Goal: Task Accomplishment & Management: Use online tool/utility

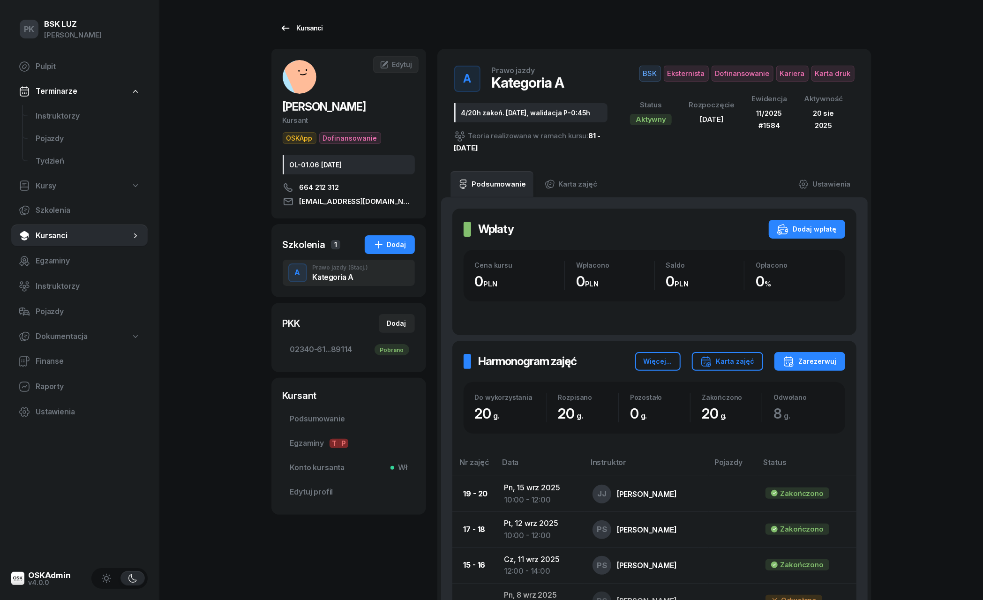
click at [304, 22] on div "Kursanci" at bounding box center [301, 27] width 43 height 11
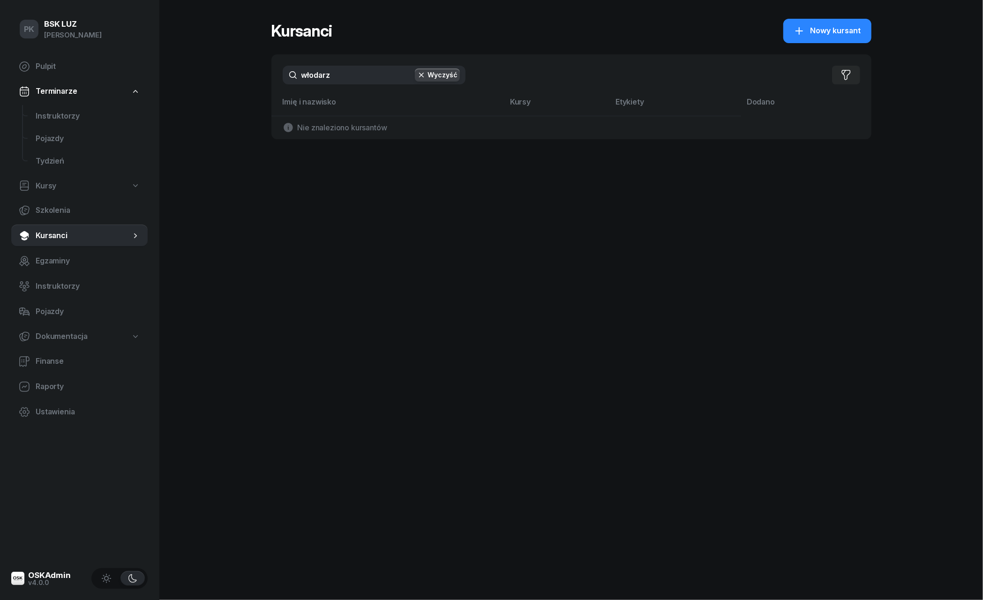
drag, startPoint x: 340, startPoint y: 73, endPoint x: 242, endPoint y: 74, distance: 98.4
click at [242, 74] on div "PK BSK [PERSON_NAME] Pulpit Terminarze Instruktorzy Pojazdy Tydzień Kursy Szkol…" at bounding box center [491, 300] width 983 height 600
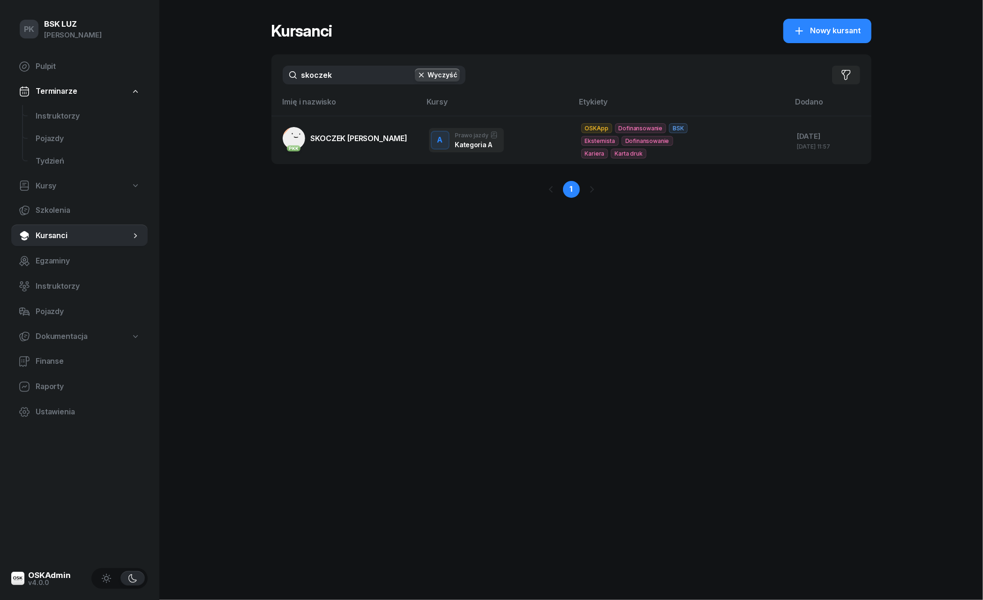
type input "skoczek"
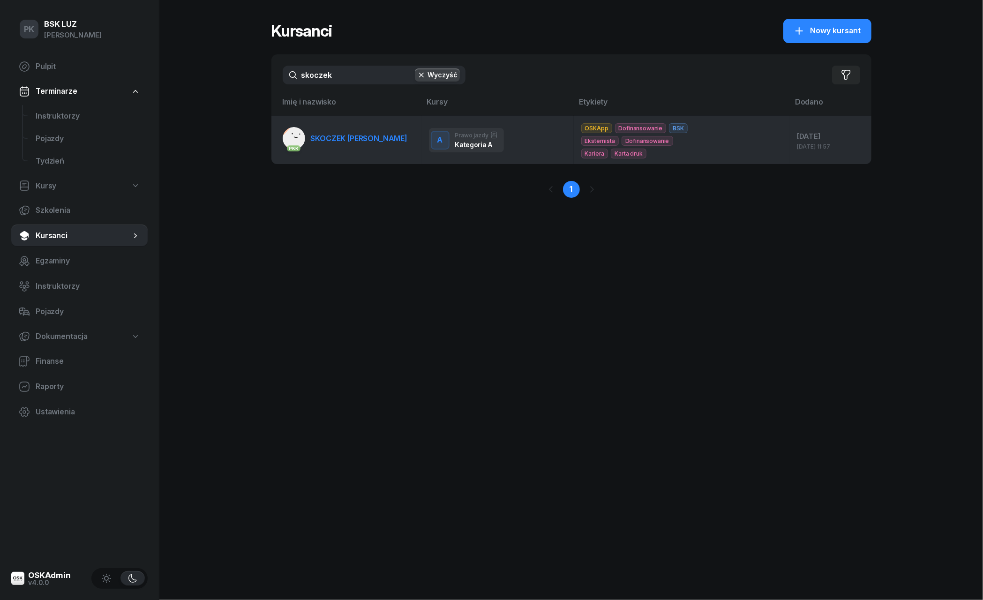
click at [340, 139] on span "SKOCZEK [PERSON_NAME]" at bounding box center [359, 138] width 97 height 9
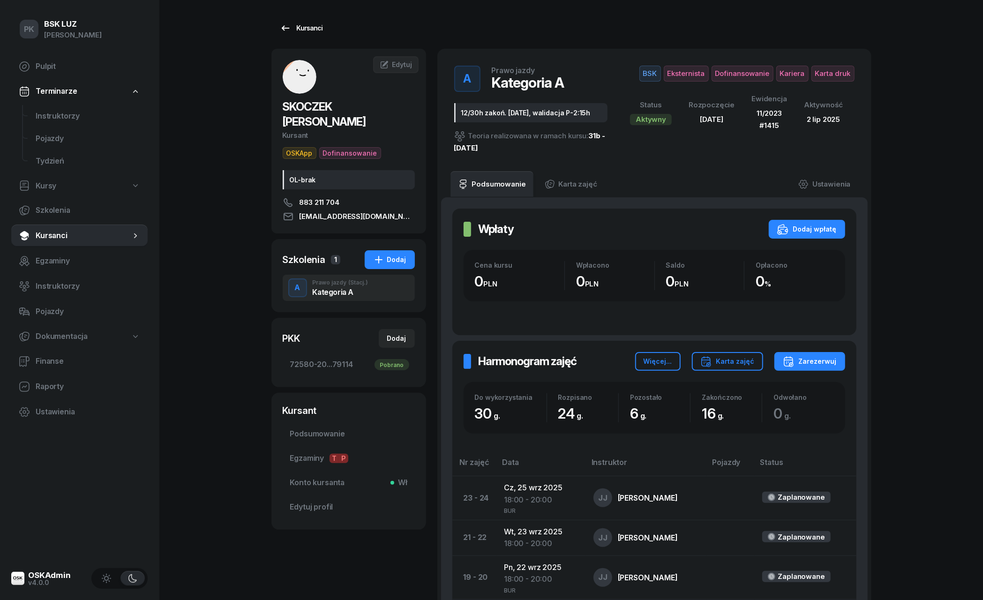
click at [307, 30] on div "Kursanci" at bounding box center [301, 27] width 43 height 11
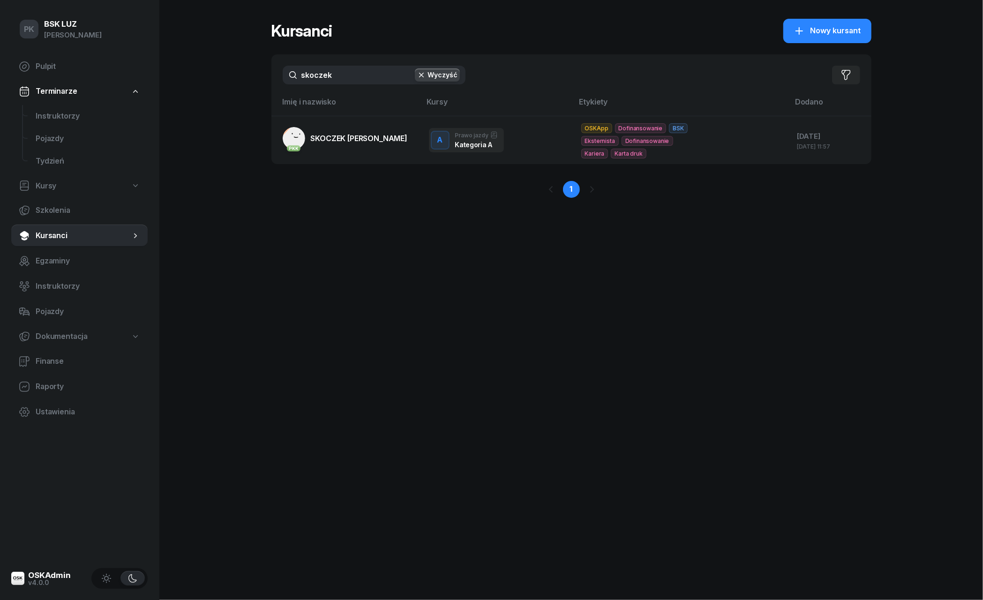
drag, startPoint x: 335, startPoint y: 77, endPoint x: 278, endPoint y: 77, distance: 56.7
click at [278, 77] on div "skoczek Wyczyść Filtruj" at bounding box center [571, 74] width 600 height 41
type input "[PERSON_NAME]"
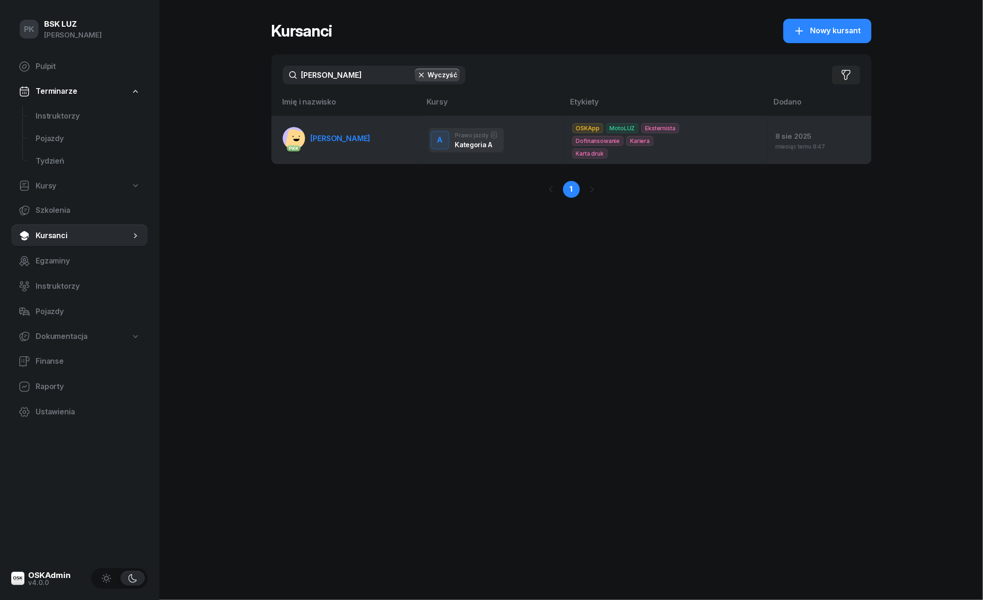
drag, startPoint x: 278, startPoint y: 77, endPoint x: 337, endPoint y: 137, distance: 83.9
click at [337, 137] on span "[PERSON_NAME]" at bounding box center [341, 138] width 60 height 9
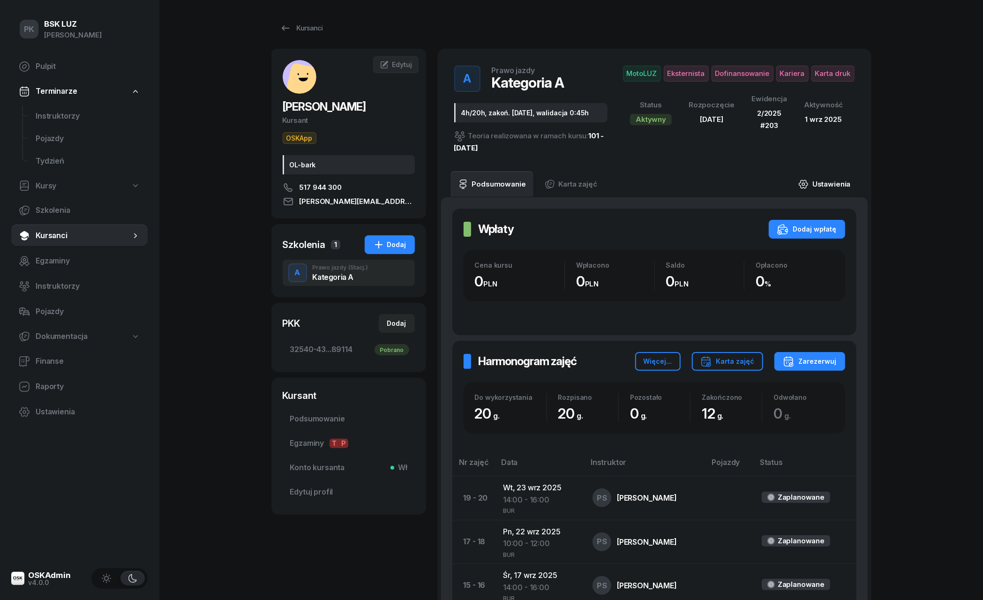
click at [844, 182] on link "Ustawienia" at bounding box center [824, 184] width 67 height 26
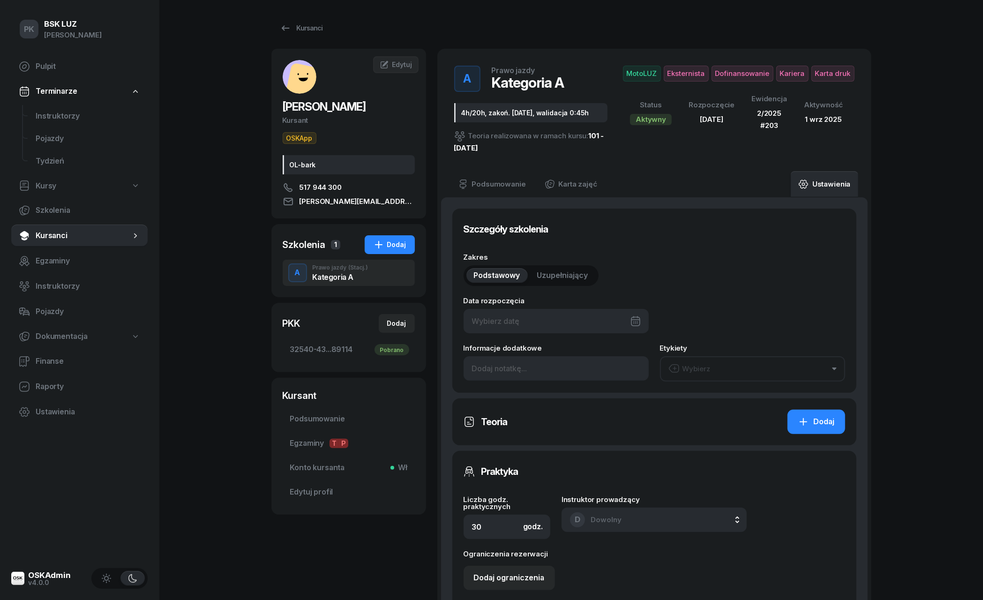
type input "[DATE]"
type input "4h/20h, zakoń. [DATE], walidacja 0:45h"
type input "20"
type input "32540"
type input "43102"
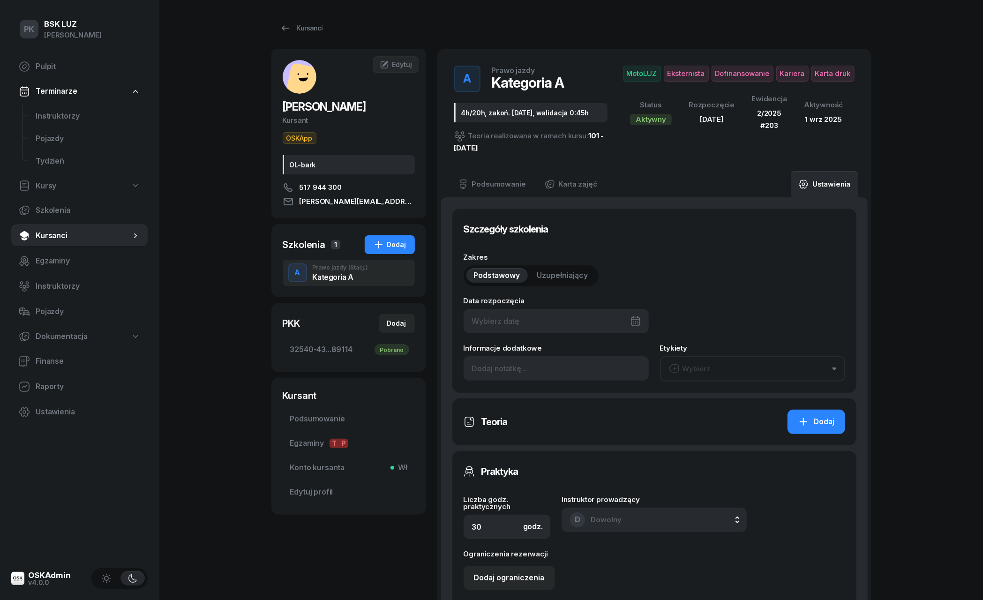
type input "90153"
type input "89114"
type input "2/2025"
type input "203"
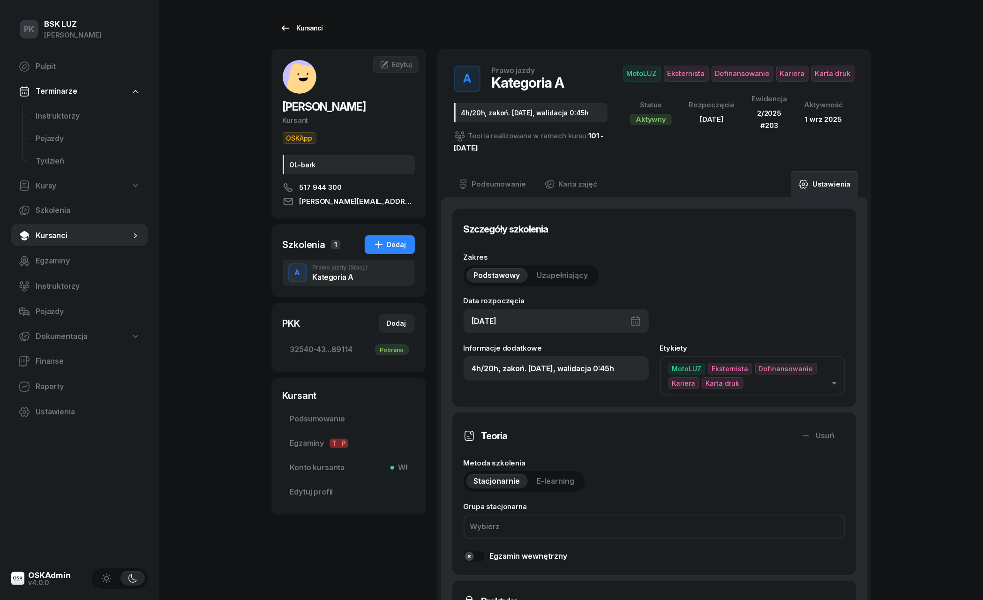
click at [308, 30] on div "Kursanci" at bounding box center [301, 27] width 43 height 11
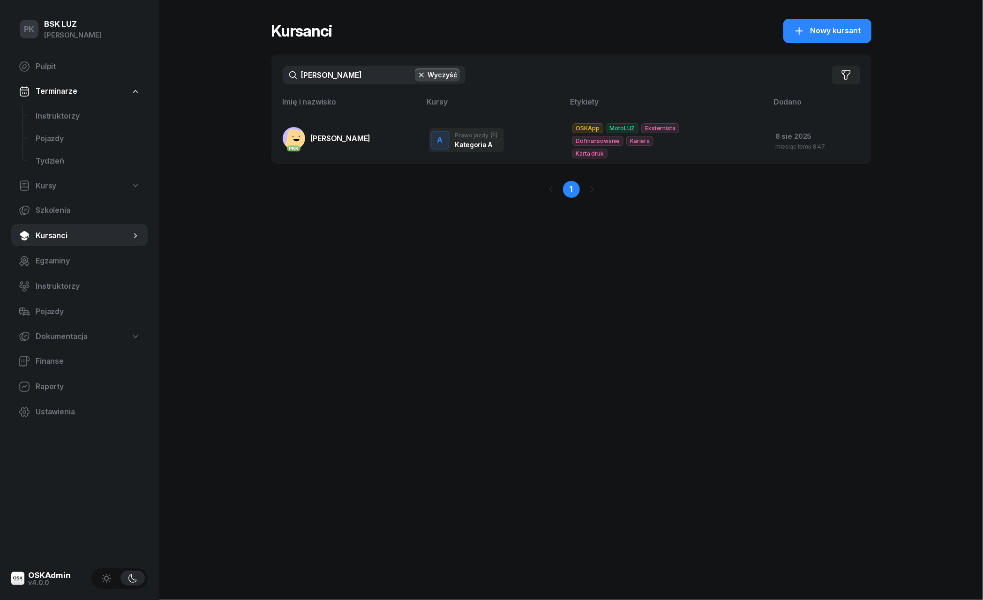
drag, startPoint x: 364, startPoint y: 75, endPoint x: 189, endPoint y: 70, distance: 174.4
click at [189, 70] on div "PK BSK [PERSON_NAME] Pulpit Terminarze Instruktorzy Pojazdy Tydzień Kursy Szkol…" at bounding box center [491, 300] width 983 height 600
type input "skoczek"
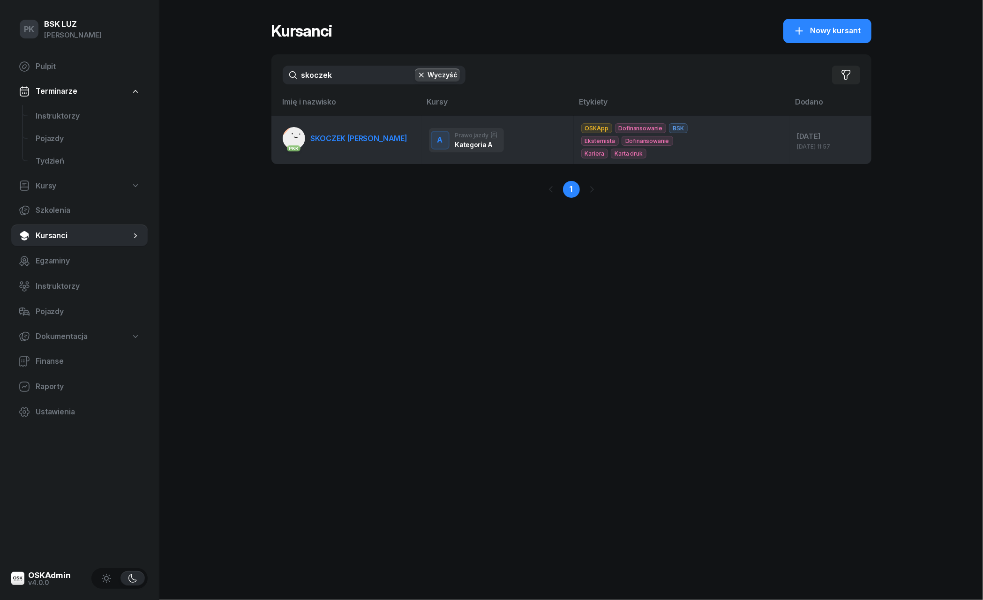
click at [337, 148] on link "PKK SKOCZEK [PERSON_NAME]" at bounding box center [345, 138] width 125 height 22
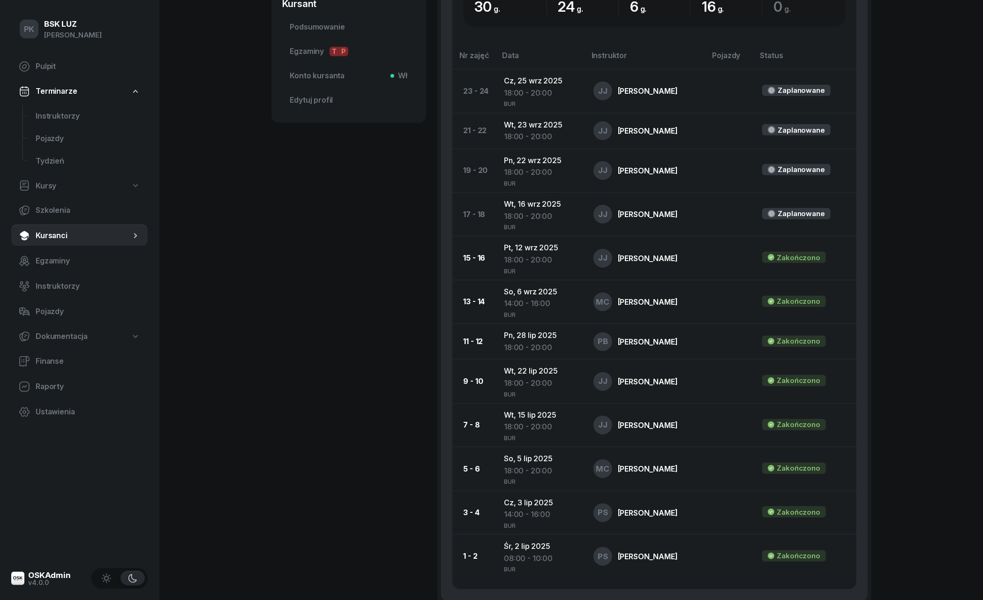
scroll to position [53, 0]
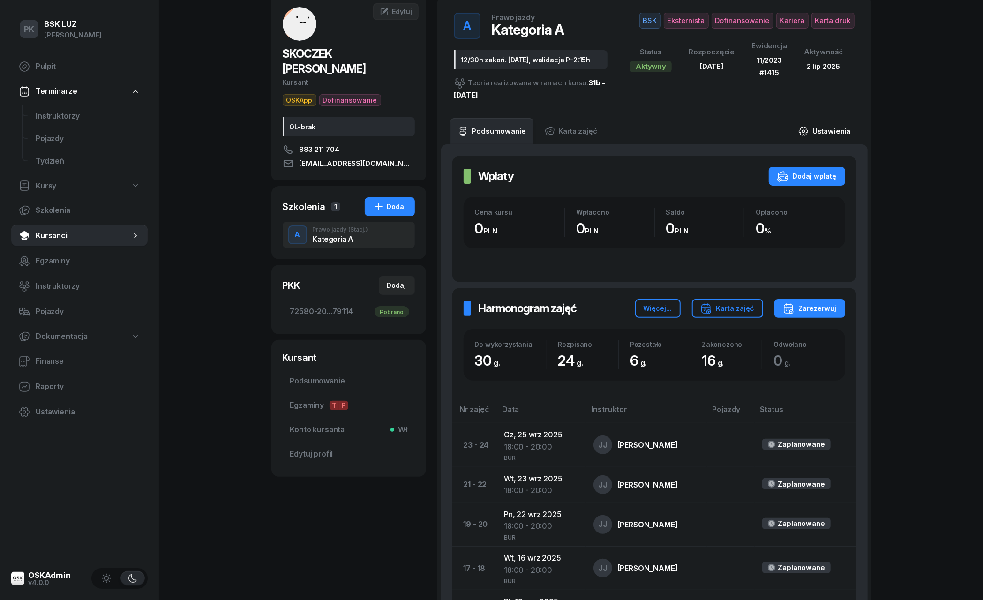
click at [827, 121] on link "Ustawienia" at bounding box center [824, 131] width 67 height 26
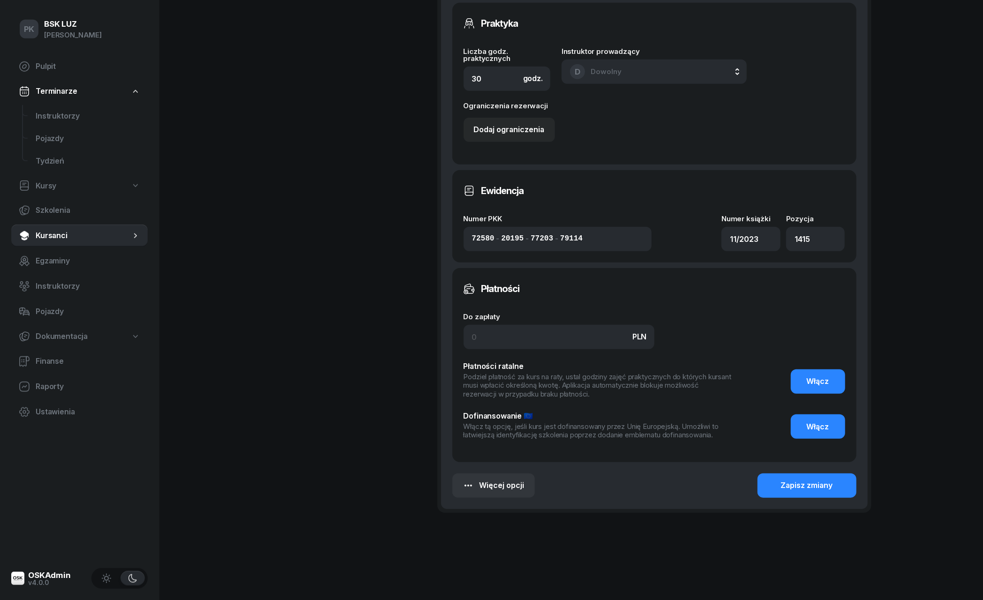
scroll to position [577, 0]
click at [805, 424] on button "Włącz" at bounding box center [818, 427] width 54 height 24
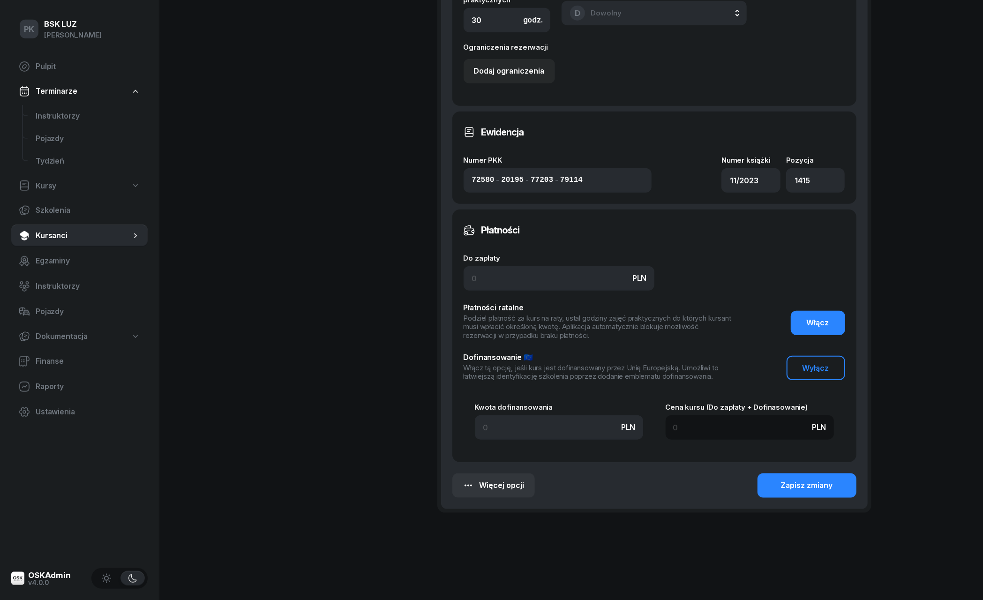
scroll to position [636, 0]
click at [508, 419] on input at bounding box center [559, 428] width 168 height 24
type input "4"
type input "49"
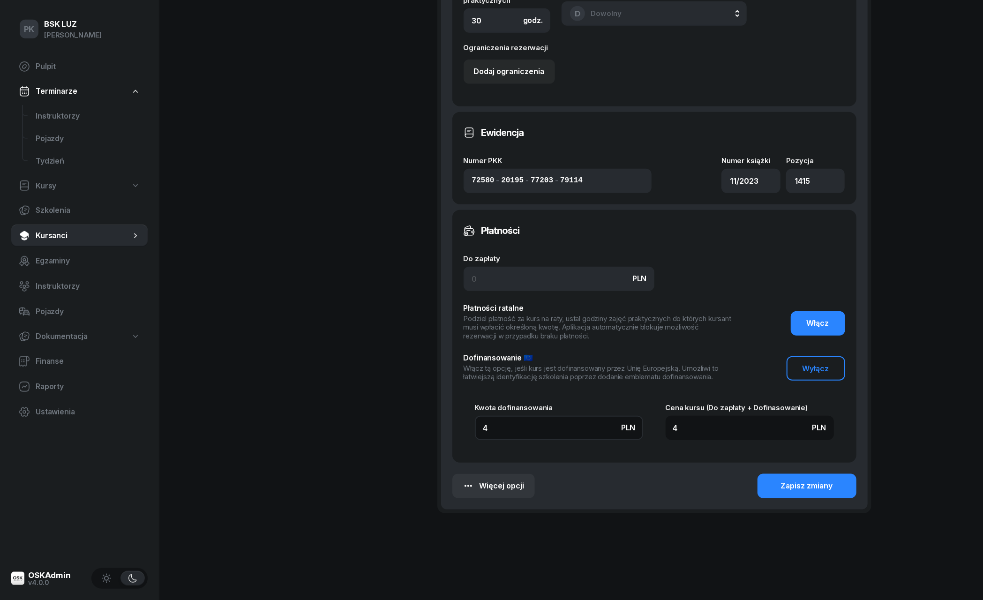
type input "49"
type input "495"
type input "4950"
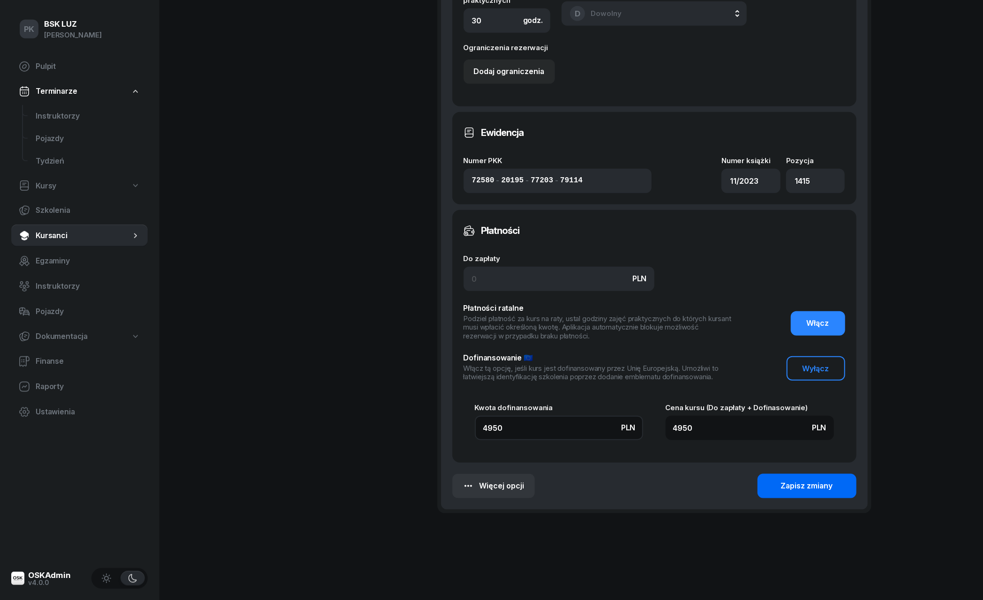
type input "4950"
click at [767, 479] on button "Zapisz zmiany" at bounding box center [806, 486] width 99 height 24
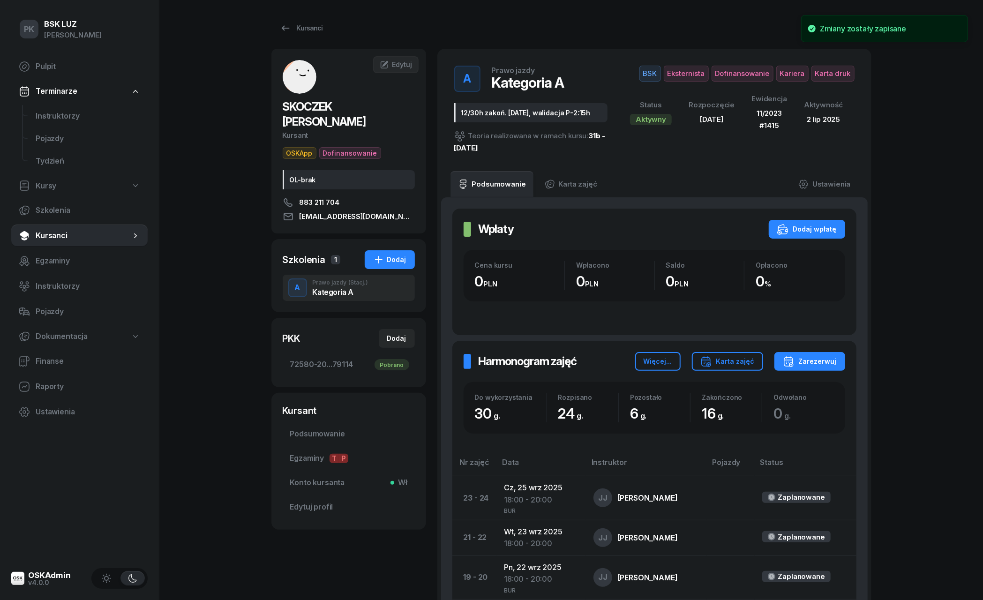
scroll to position [0, 0]
click at [317, 33] on div "Kursanci" at bounding box center [301, 27] width 43 height 11
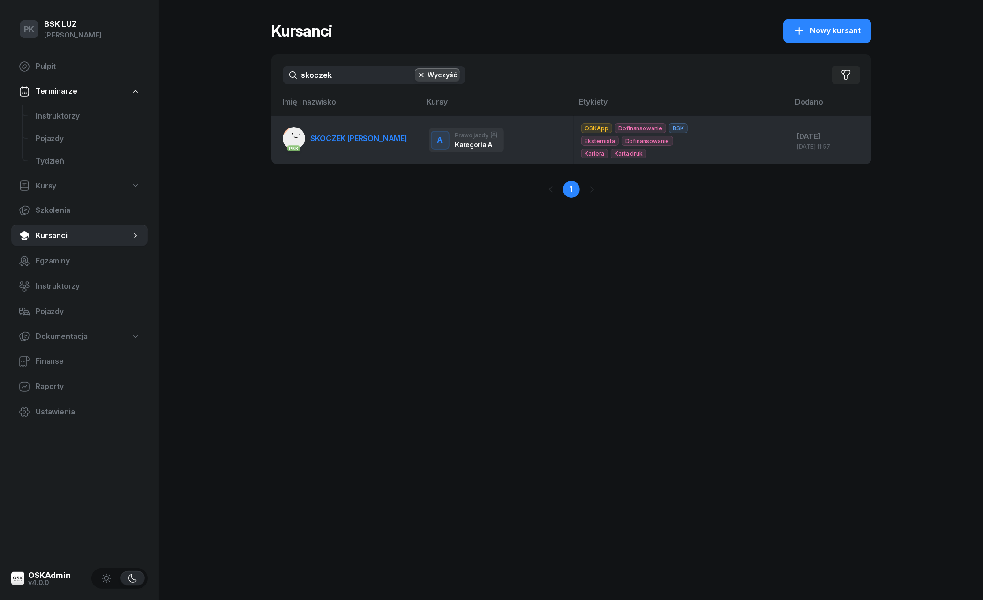
click at [372, 130] on link "PKK SKOCZEK [PERSON_NAME]" at bounding box center [345, 138] width 125 height 22
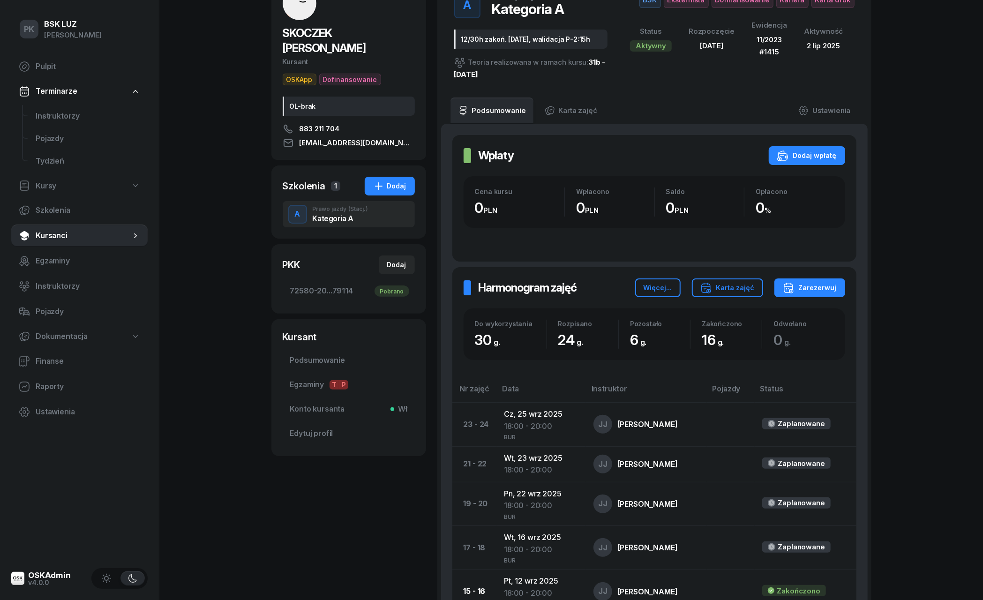
scroll to position [71, 0]
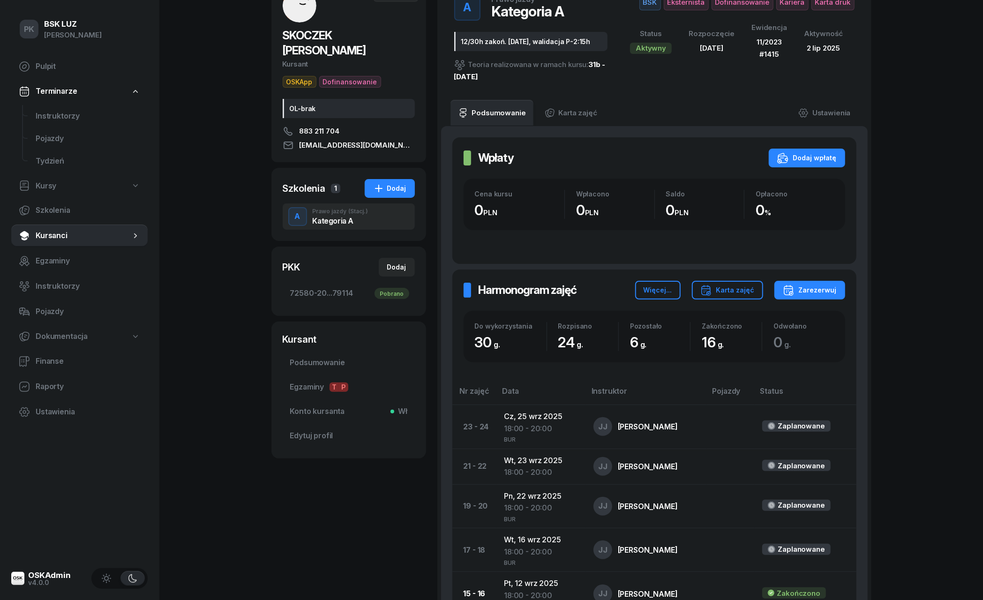
click at [432, 267] on div "SKOCZEK [PERSON_NAME] Kursant OSKApp Dofinansowanie OL-brak 883 211 704 [EMAIL_…" at bounding box center [571, 473] width 600 height 990
click at [818, 116] on link "Ustawienia" at bounding box center [824, 113] width 67 height 26
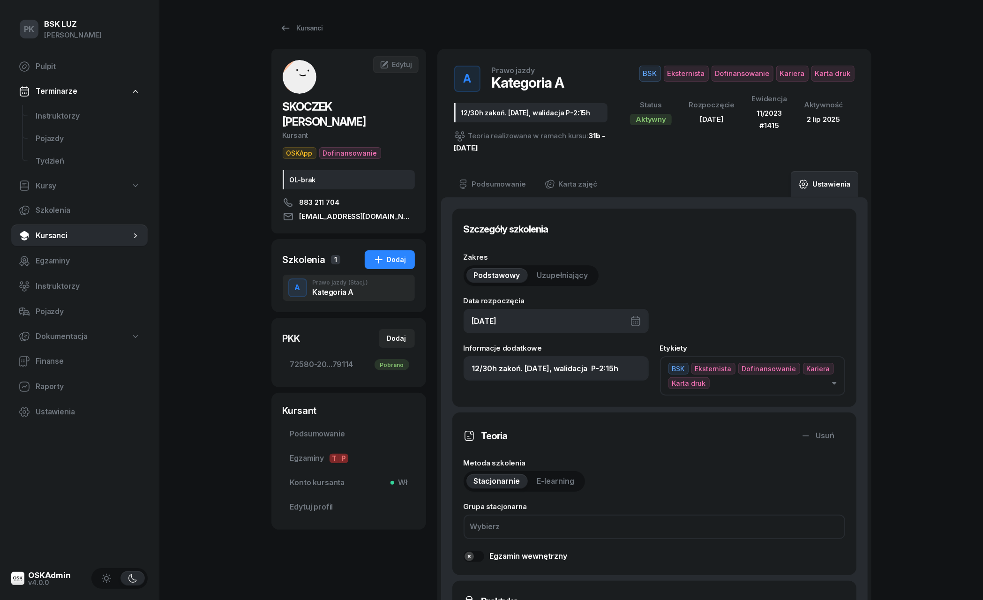
scroll to position [0, 0]
click at [315, 27] on div "Kursanci" at bounding box center [301, 27] width 43 height 11
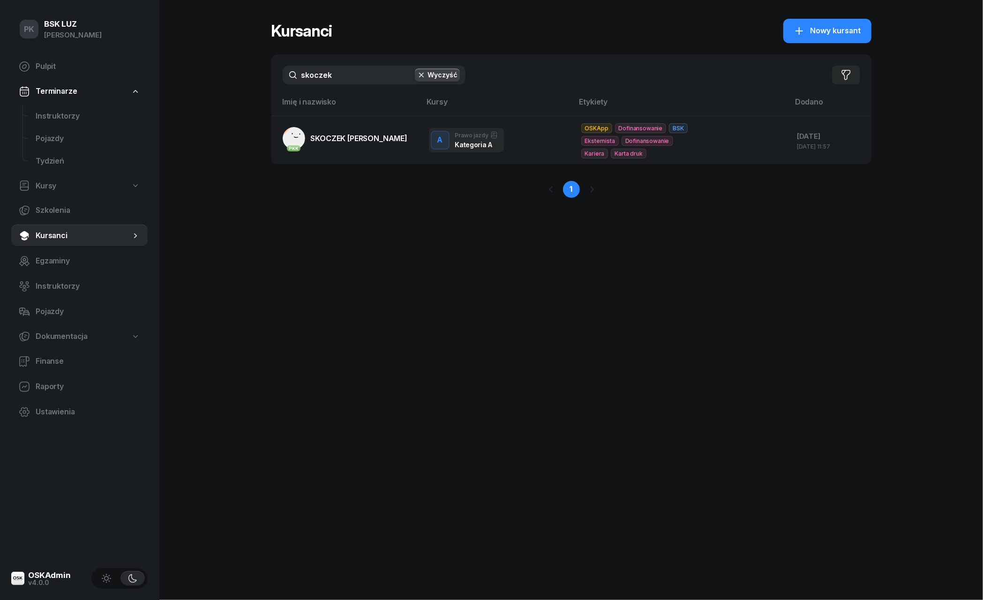
click at [337, 81] on input "skoczek" at bounding box center [374, 75] width 183 height 19
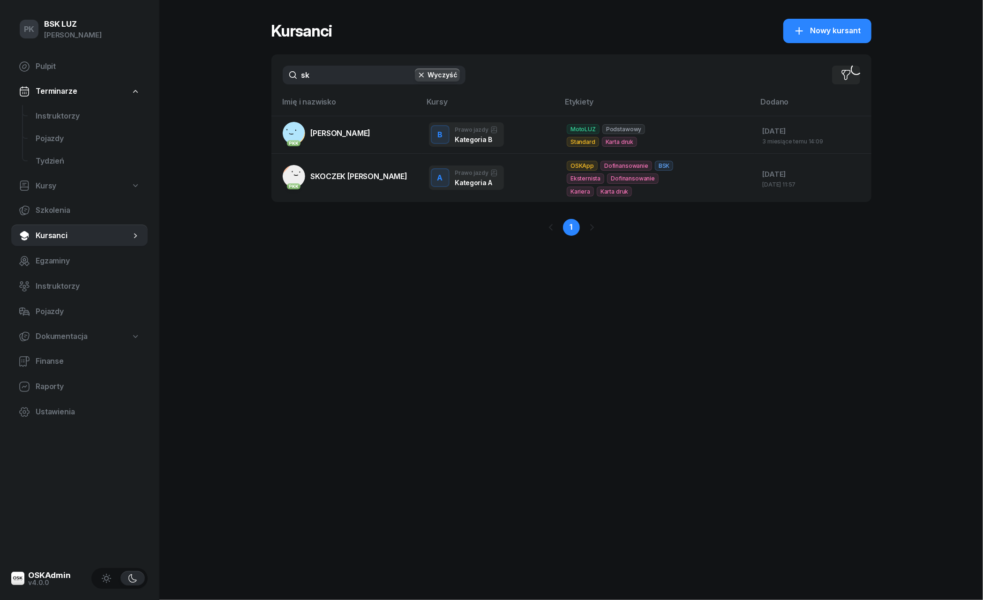
type input "s"
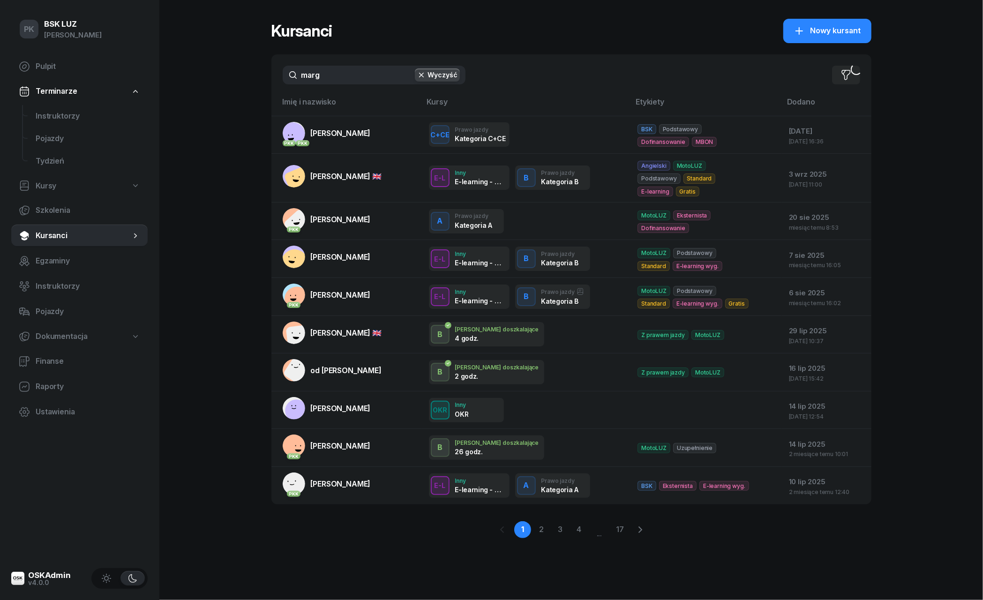
type input "margo"
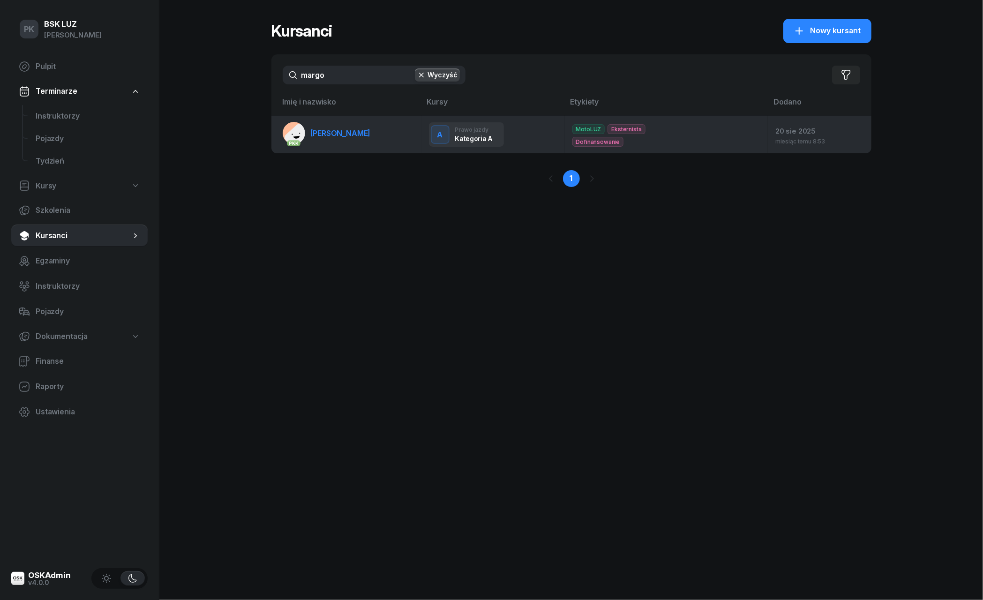
click at [371, 132] on span "[PERSON_NAME]" at bounding box center [341, 132] width 60 height 9
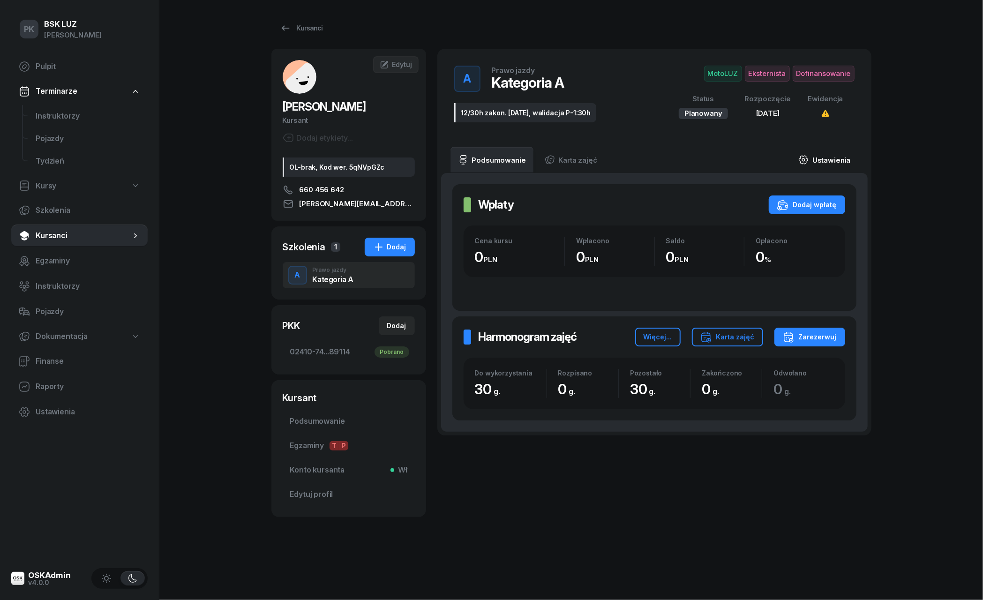
click at [820, 169] on link "Ustawienia" at bounding box center [824, 160] width 67 height 26
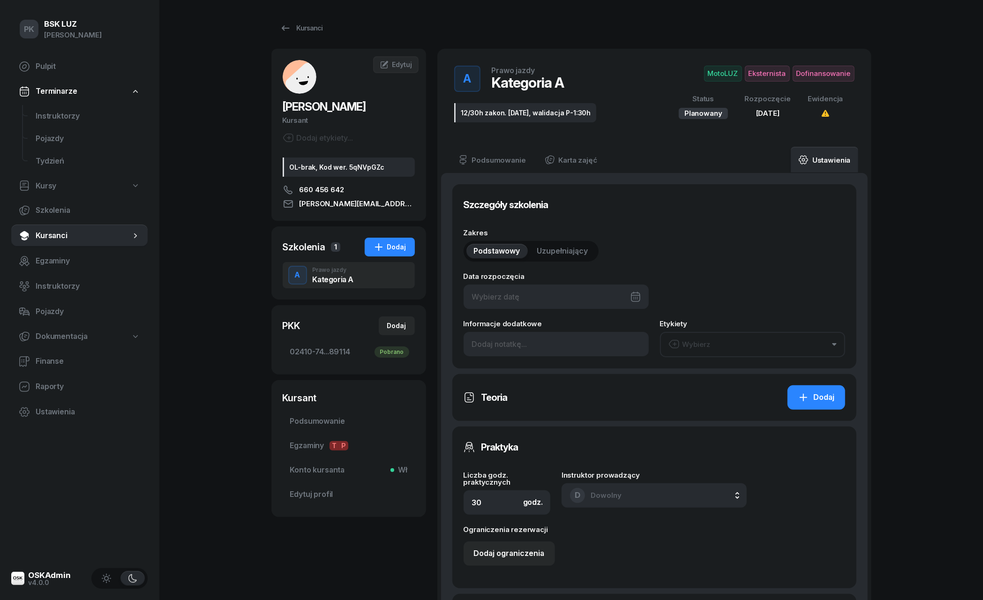
type input "[DATE]"
type input "12/30h zakon. [DATE], walidacja P-1:30h"
type input "02410"
type input "74114"
type input "48663"
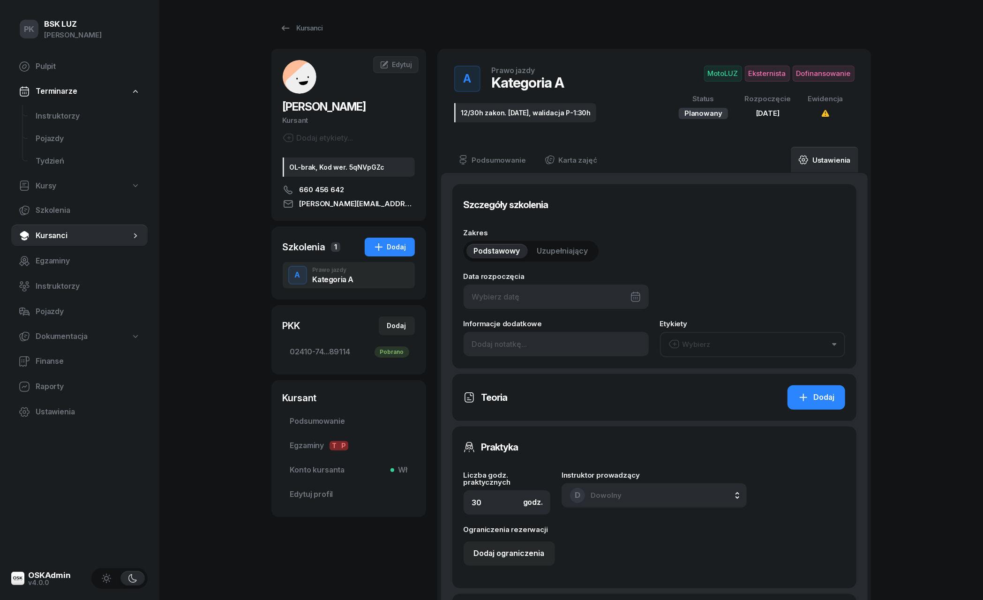
type input "89114"
type input "2/2025"
click at [233, 292] on div "PK BSK [PERSON_NAME] Pulpit Terminarze Instruktorzy Pojazdy Tydzień Kursy Szkol…" at bounding box center [491, 543] width 983 height 1086
click at [315, 34] on link "Kursanci" at bounding box center [301, 28] width 60 height 19
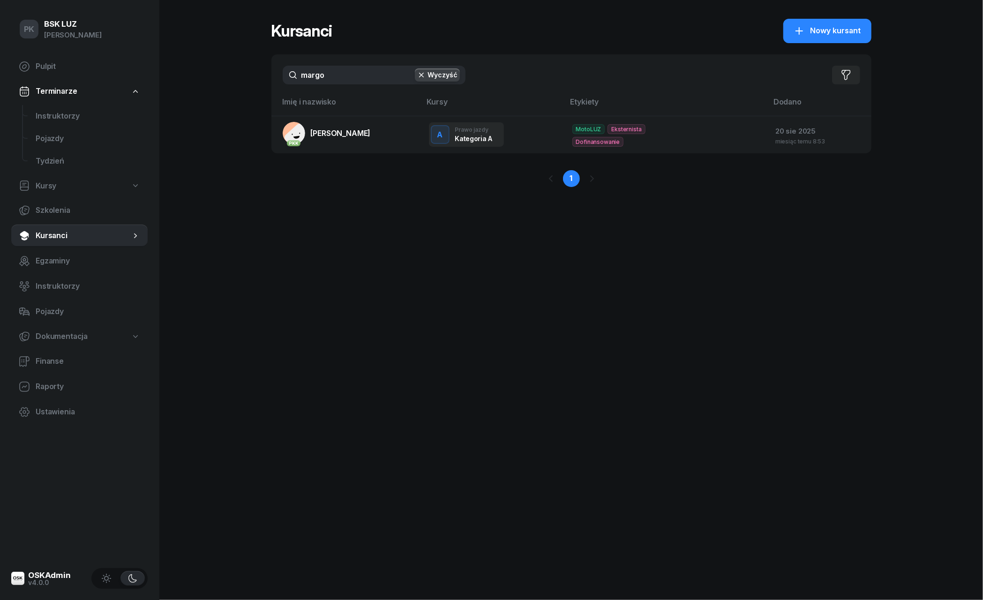
click at [342, 74] on input "margo" at bounding box center [374, 75] width 183 height 19
drag, startPoint x: 342, startPoint y: 74, endPoint x: 254, endPoint y: 75, distance: 88.6
click at [254, 74] on div "PK BSK [PERSON_NAME] Pulpit Terminarze Instruktorzy Pojazdy Tydzień Kursy Szkol…" at bounding box center [491, 300] width 983 height 600
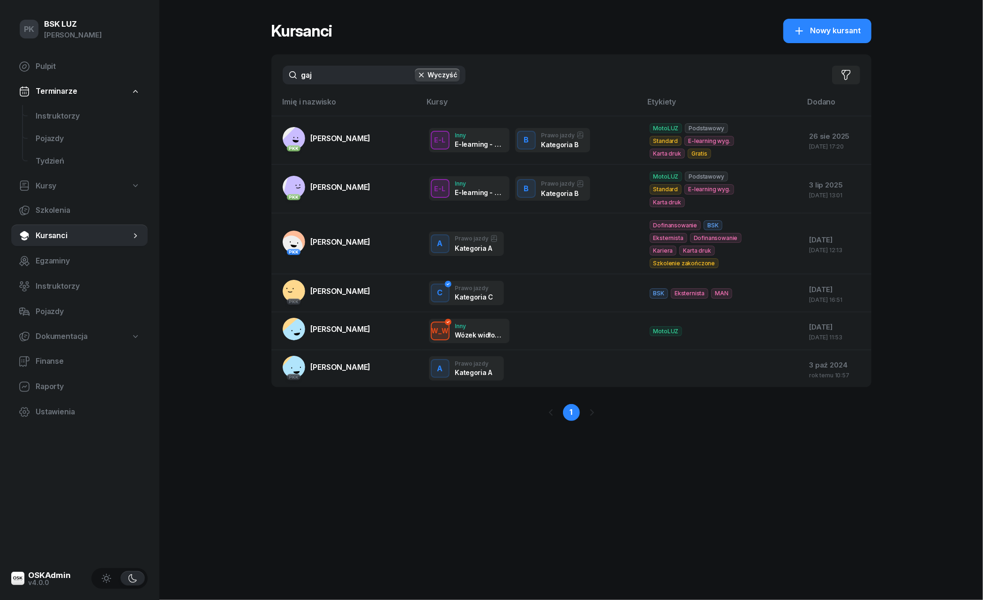
type input "gajo"
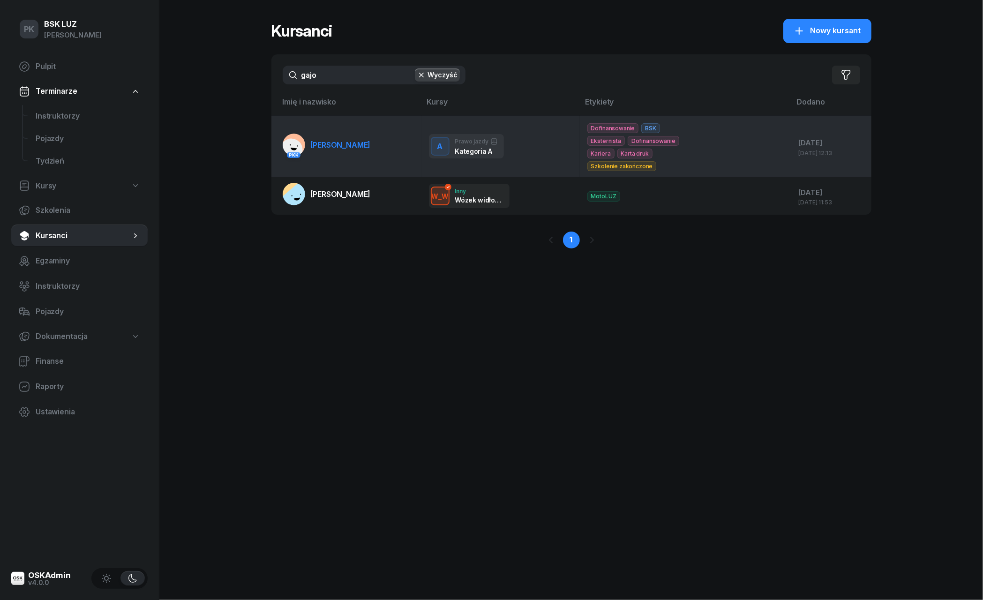
click at [329, 142] on span "[PERSON_NAME]" at bounding box center [341, 144] width 60 height 9
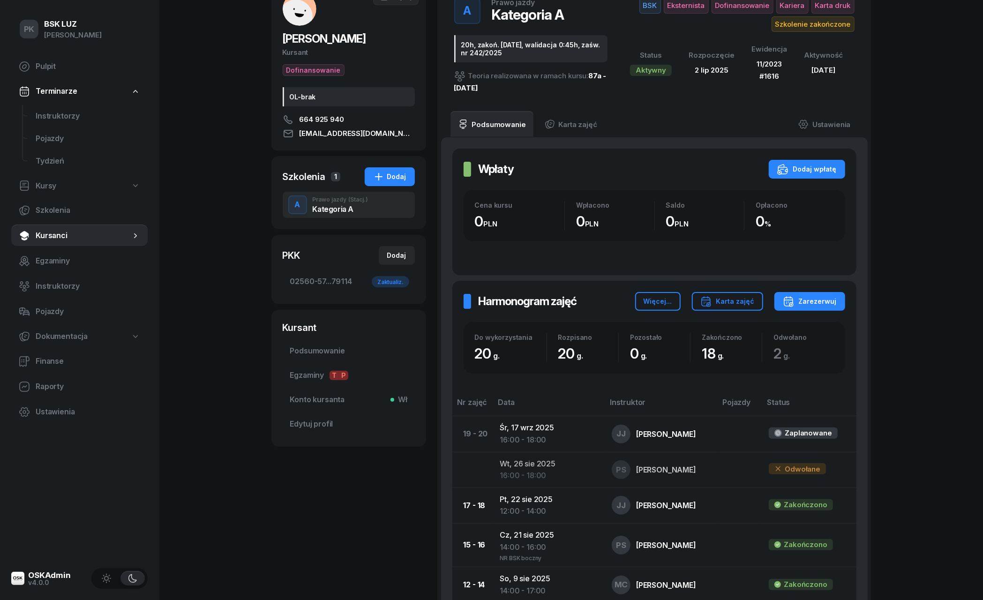
scroll to position [134, 0]
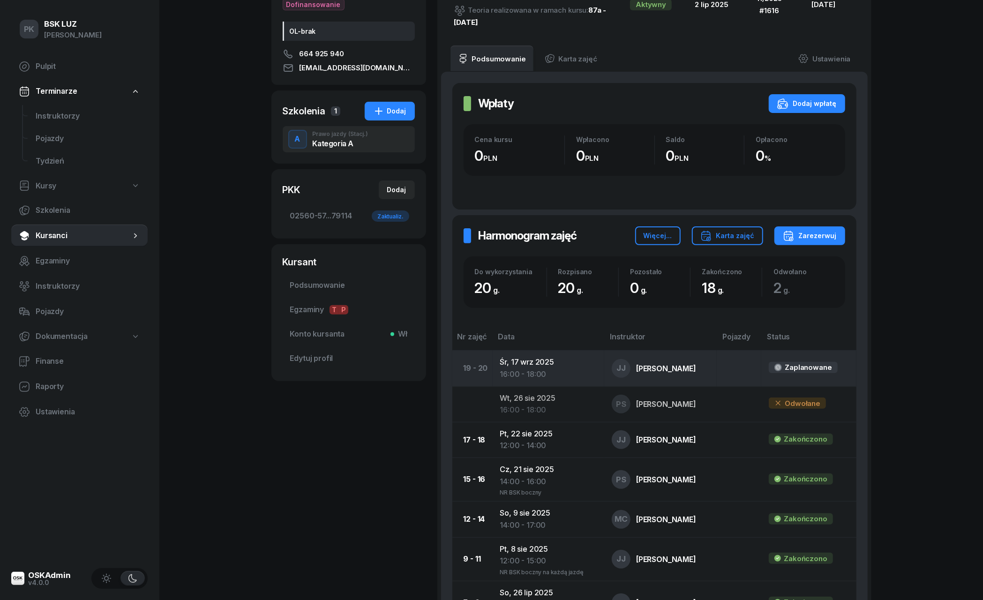
click at [539, 357] on td "[DATE] 16:00 - 18:00" at bounding box center [549, 369] width 112 height 36
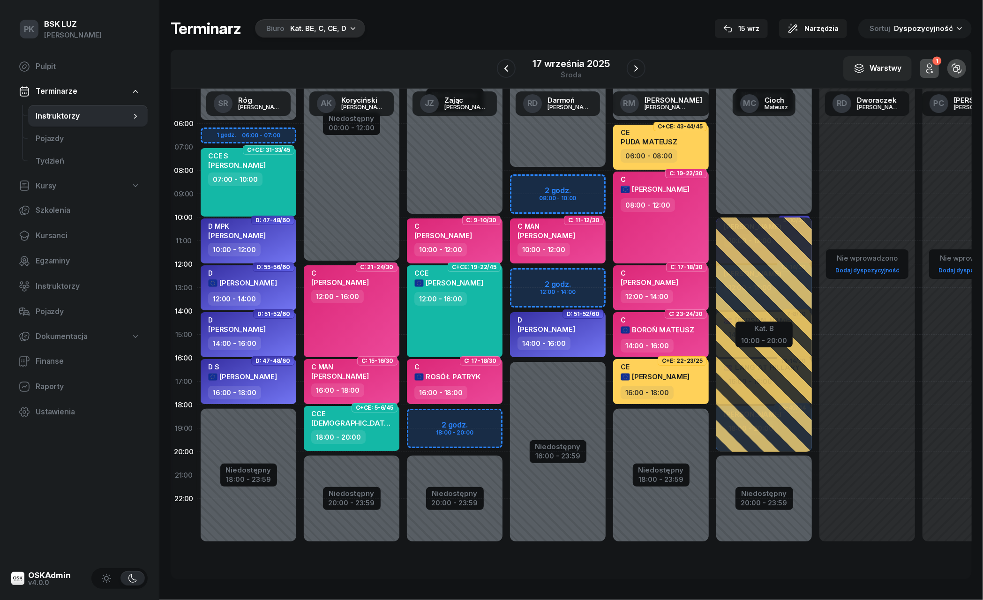
click at [329, 27] on div "Kat. BE, C, CE, D" at bounding box center [318, 28] width 56 height 11
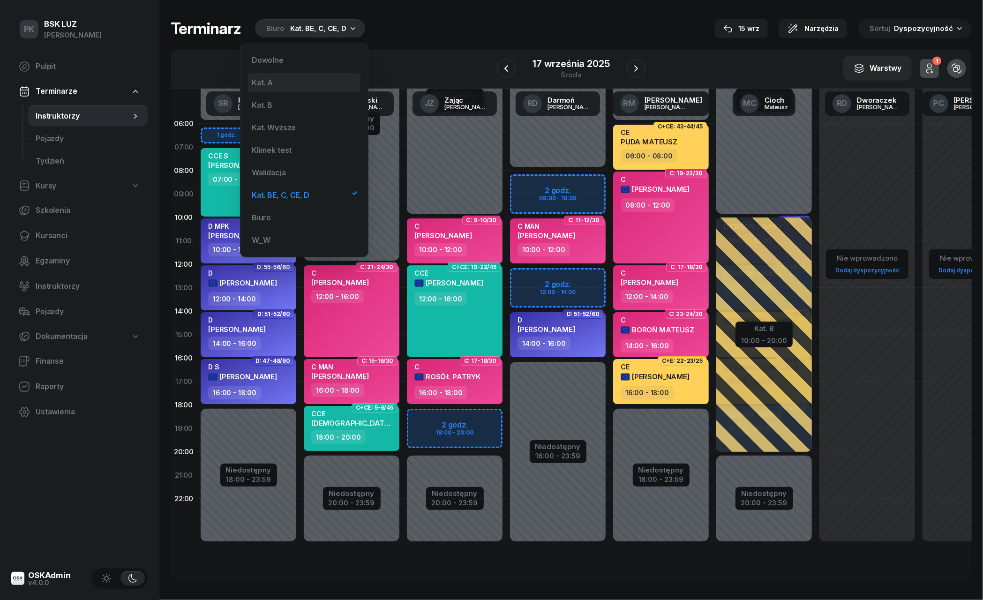
click at [307, 81] on div "Kat. A" at bounding box center [304, 82] width 112 height 19
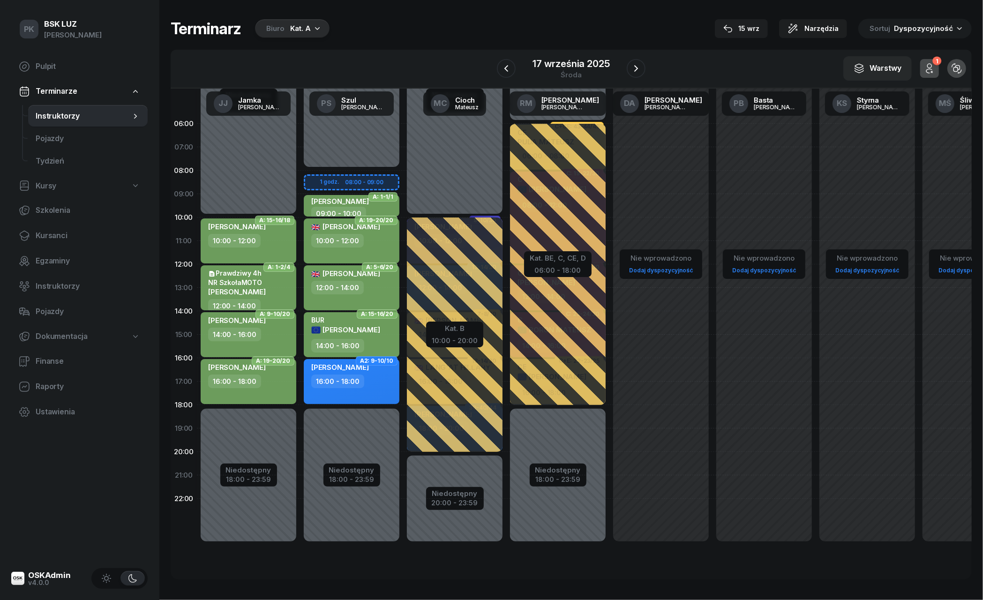
click at [276, 397] on div "[PERSON_NAME] 16:00 - 18:00" at bounding box center [249, 381] width 96 height 45
select select "16"
select select "18"
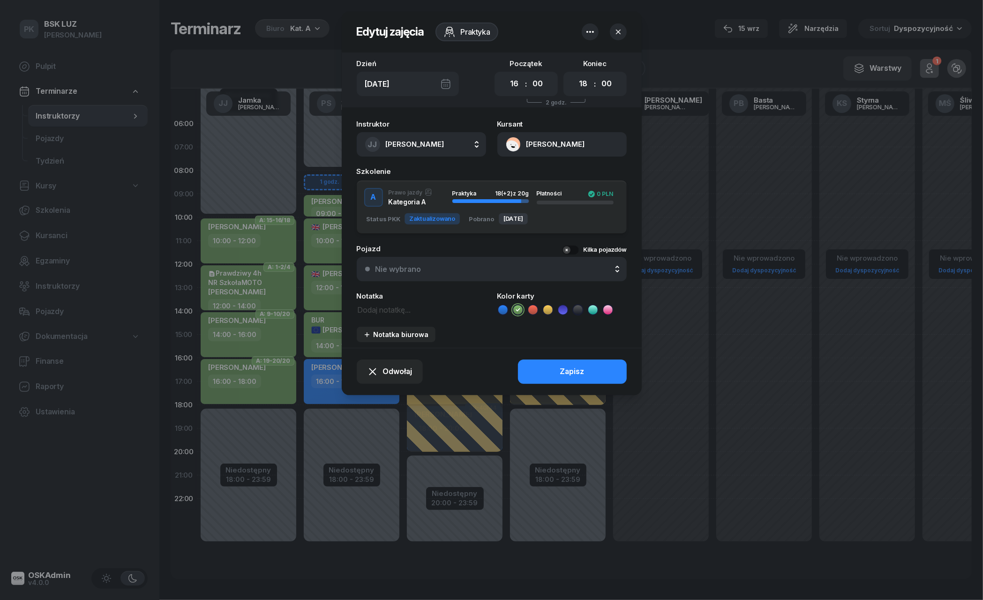
click at [383, 310] on textarea at bounding box center [421, 309] width 129 height 12
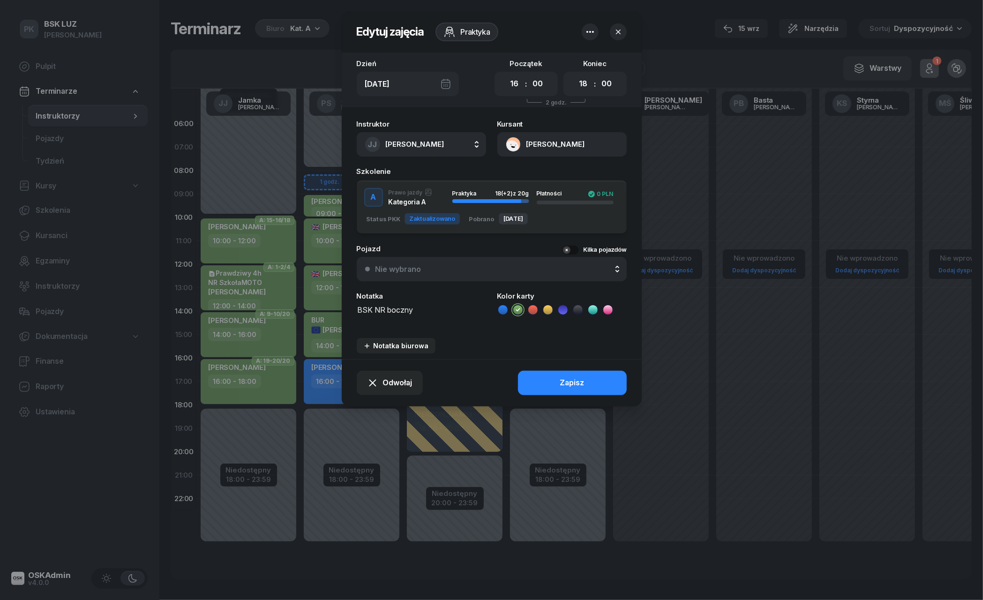
click at [385, 307] on textarea "BSK NR boczny" at bounding box center [421, 314] width 129 height 23
type textarea "BSK NR boczny"
click at [394, 342] on div "Notatka biurowa" at bounding box center [396, 346] width 66 height 8
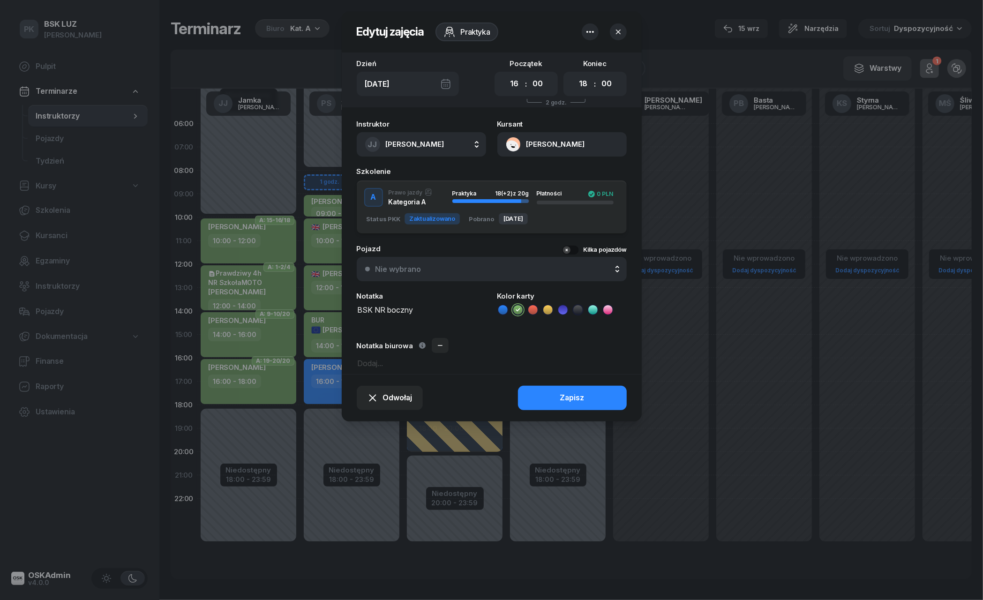
click at [390, 360] on textarea at bounding box center [492, 363] width 270 height 12
type textarea "Z kursu"
click at [534, 398] on button "Zapisz" at bounding box center [572, 398] width 109 height 24
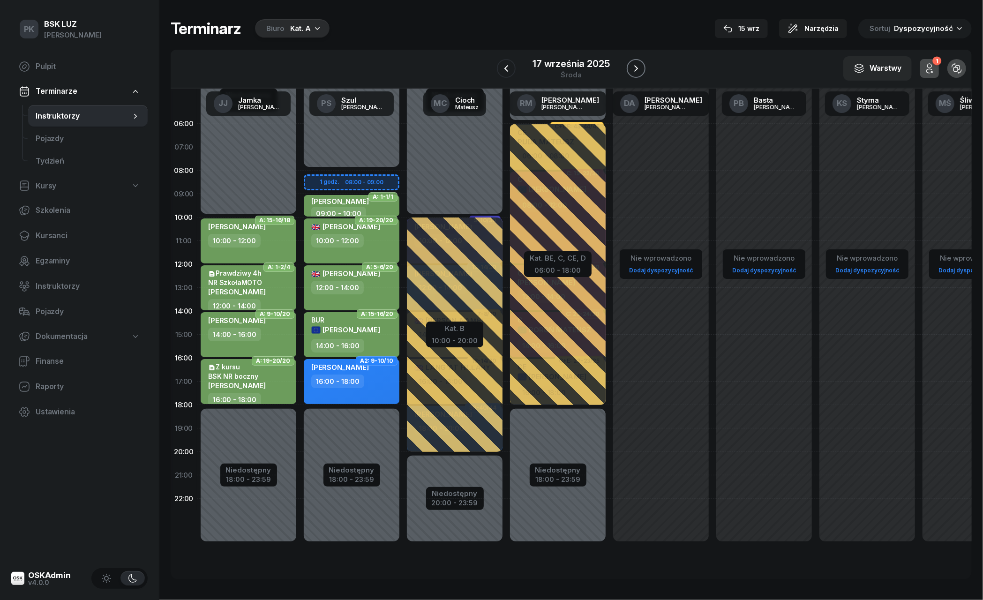
click at [640, 67] on icon "button" at bounding box center [635, 68] width 11 height 11
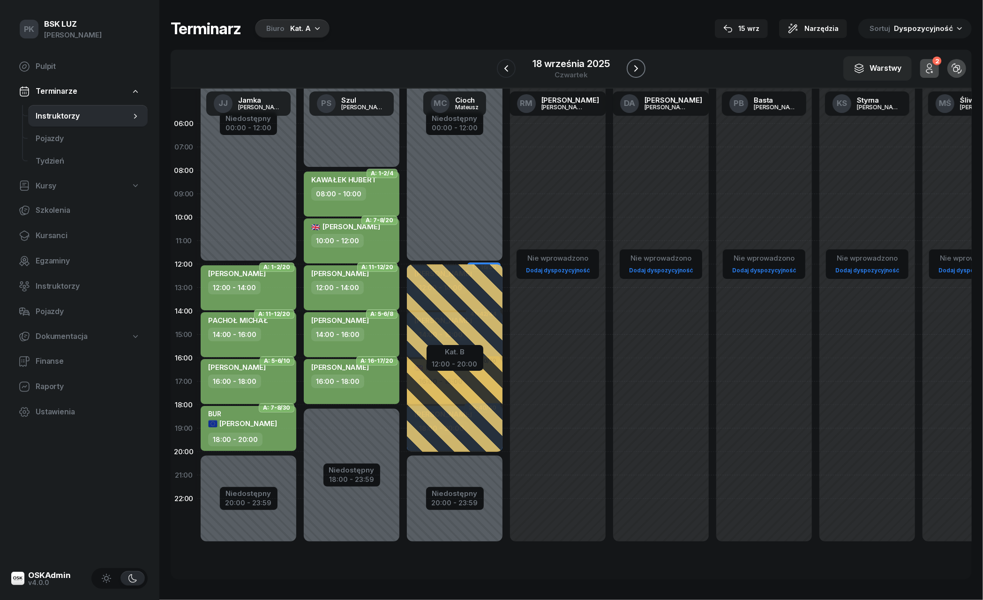
click at [640, 67] on icon "button" at bounding box center [635, 68] width 11 height 11
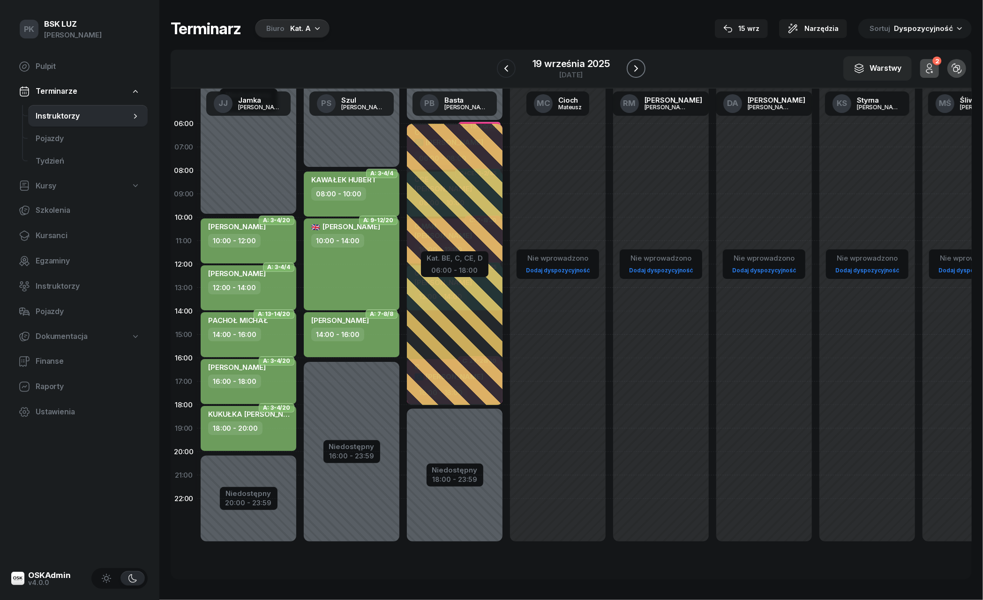
click at [640, 67] on icon "button" at bounding box center [635, 68] width 11 height 11
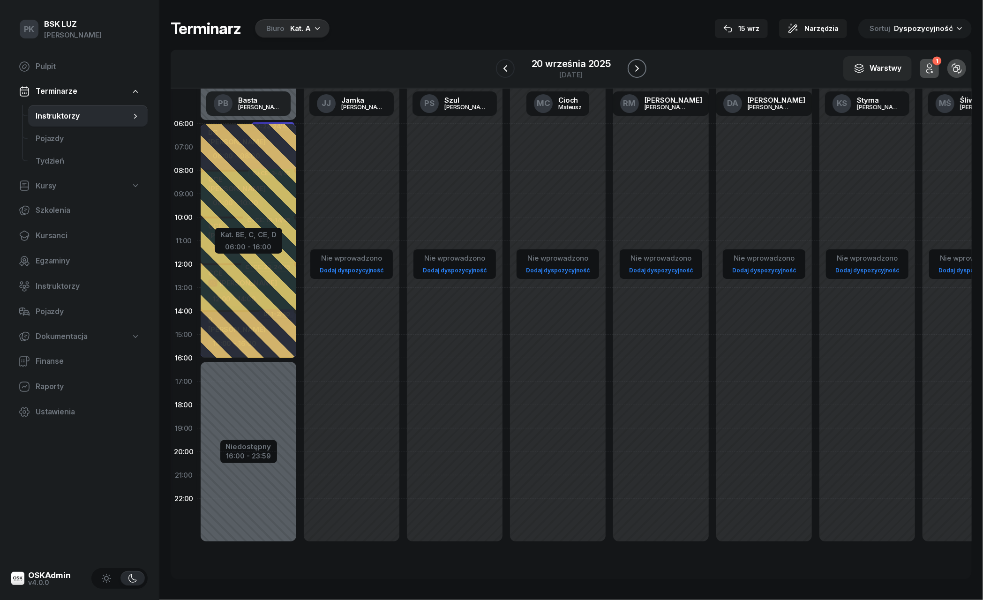
click at [640, 67] on icon "button" at bounding box center [636, 68] width 11 height 11
click at [640, 67] on icon "button" at bounding box center [635, 68] width 11 height 11
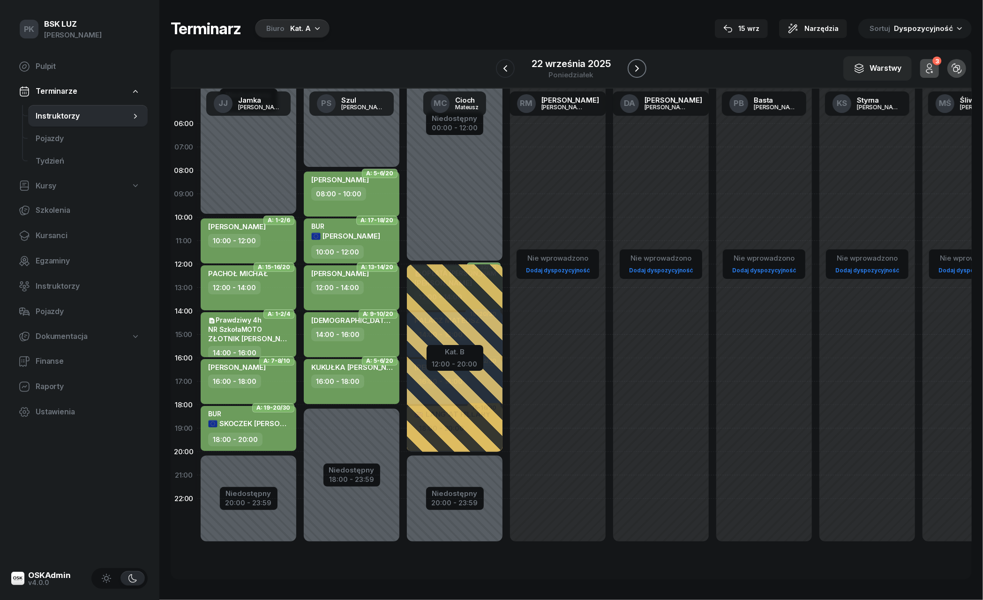
click at [640, 67] on icon "button" at bounding box center [636, 68] width 11 height 11
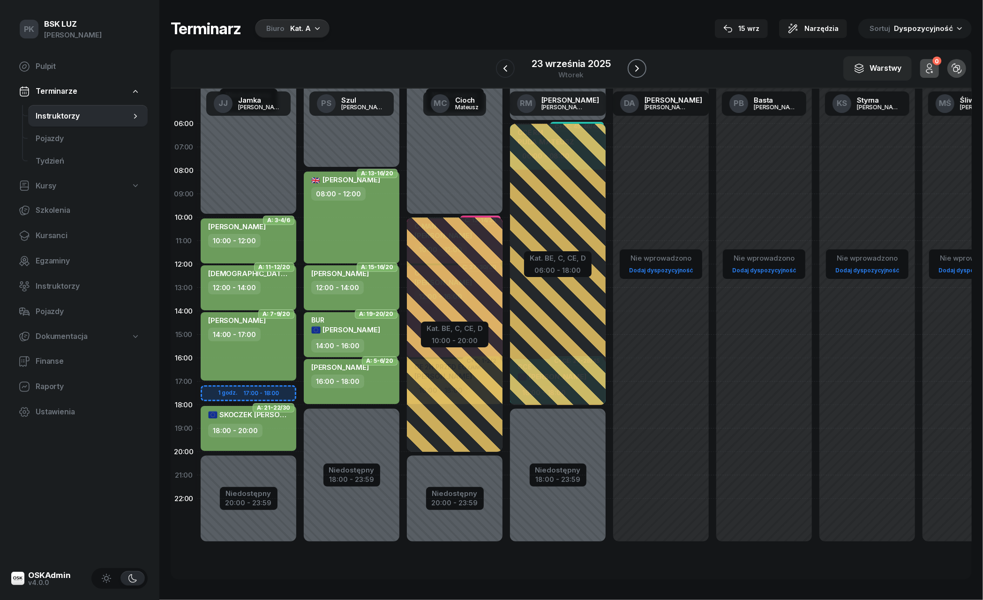
click at [640, 67] on icon "button" at bounding box center [636, 68] width 11 height 11
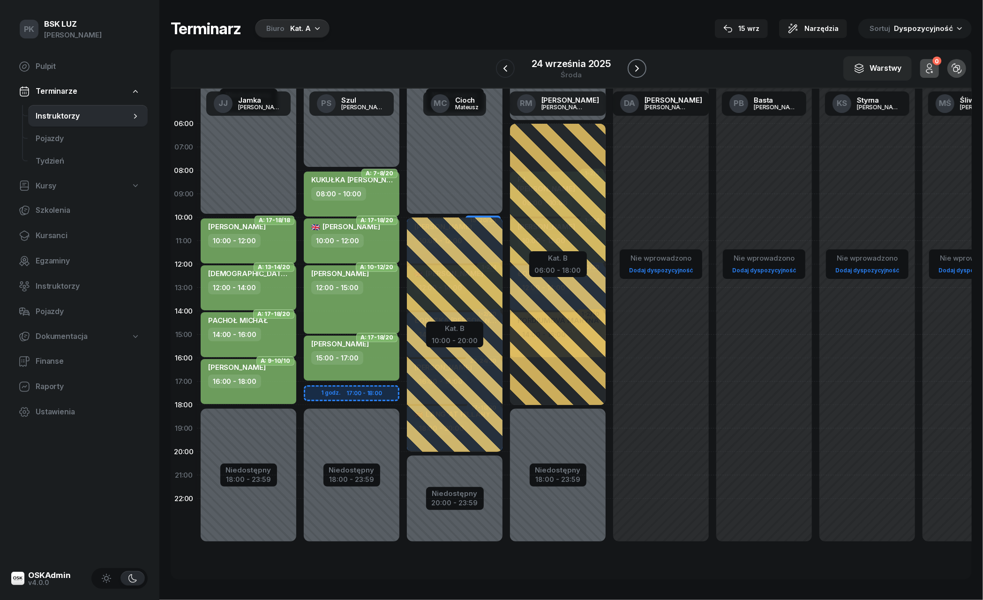
click at [640, 67] on icon "button" at bounding box center [636, 68] width 11 height 11
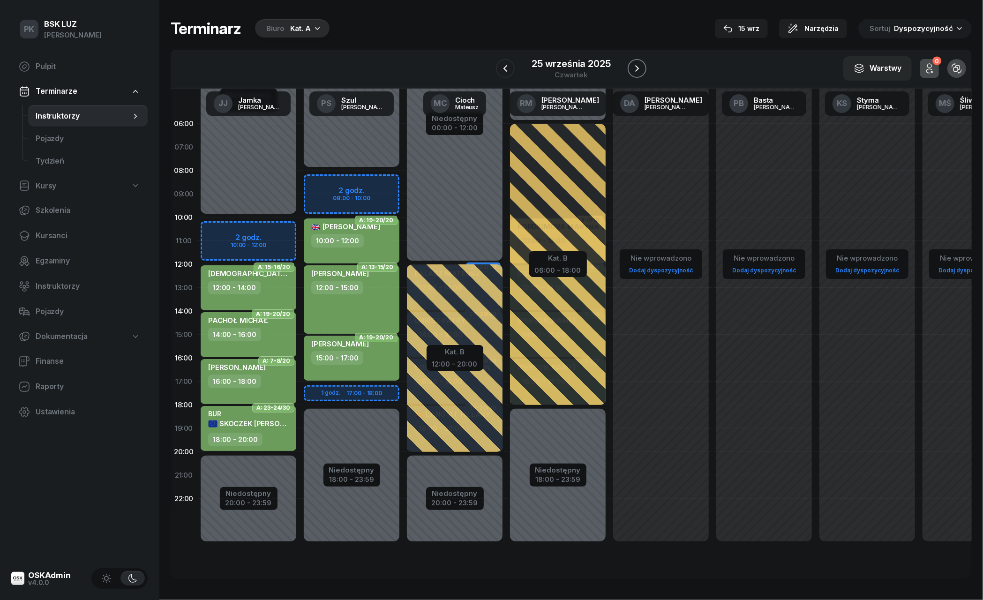
click at [640, 67] on icon "button" at bounding box center [636, 68] width 11 height 11
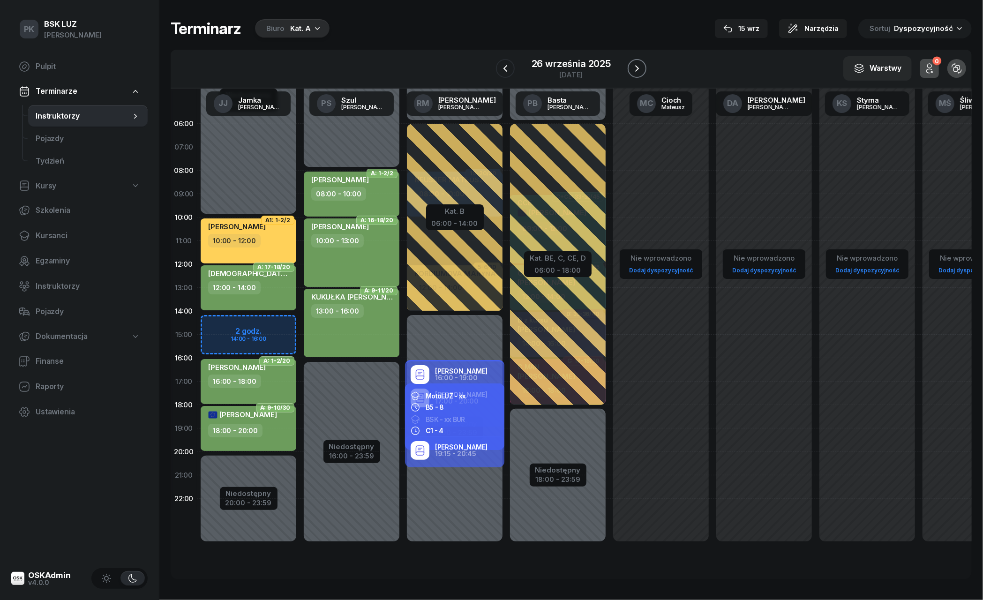
click at [640, 67] on icon "button" at bounding box center [636, 68] width 11 height 11
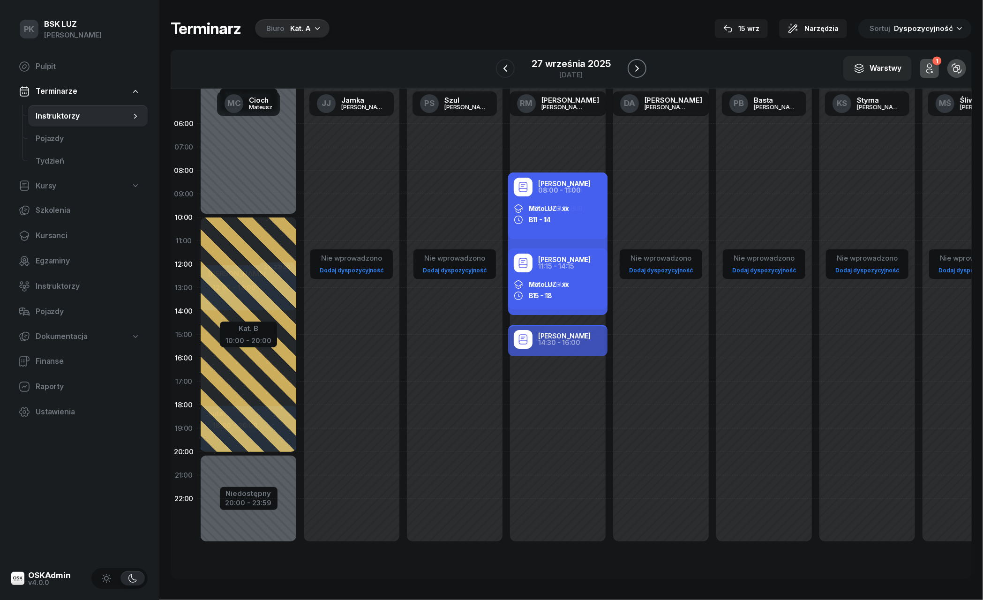
click at [640, 67] on icon "button" at bounding box center [636, 68] width 11 height 11
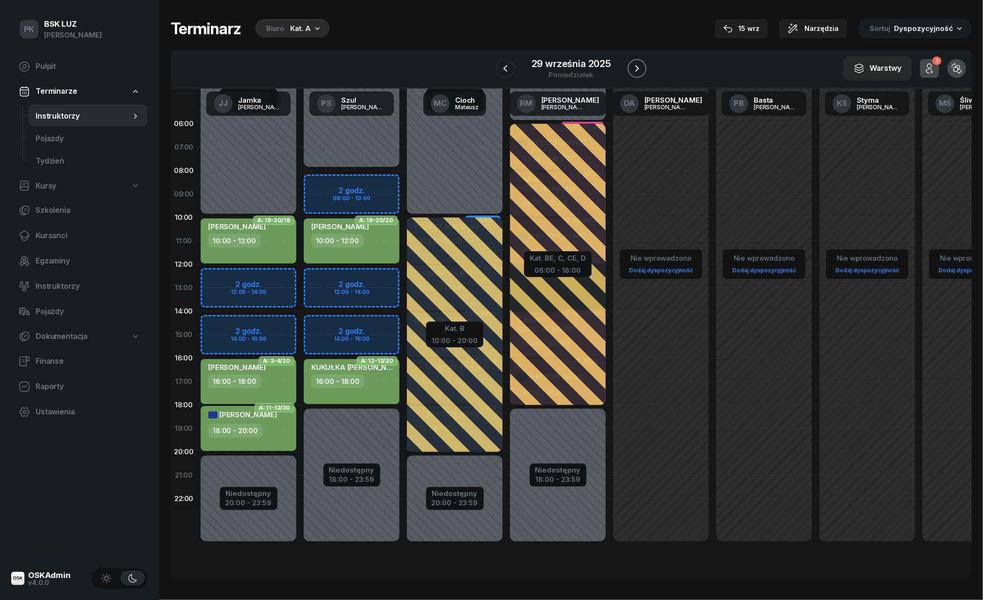
click at [640, 67] on icon "button" at bounding box center [636, 68] width 11 height 11
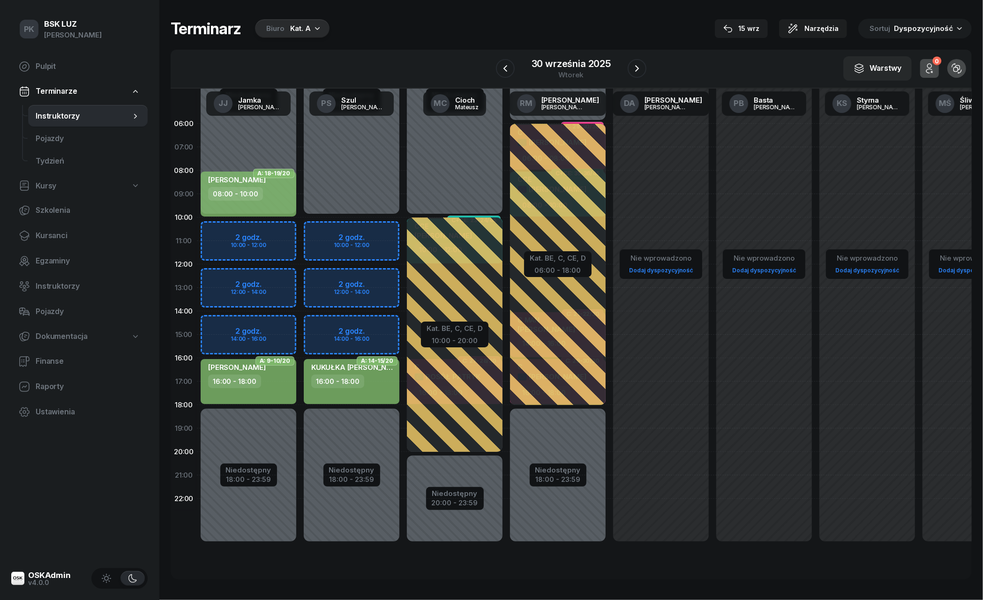
click at [438, 34] on div "Terminarz Biuro Kat. A [DATE] Narzędzia Sortuj Dyspozycyjność" at bounding box center [571, 29] width 801 height 20
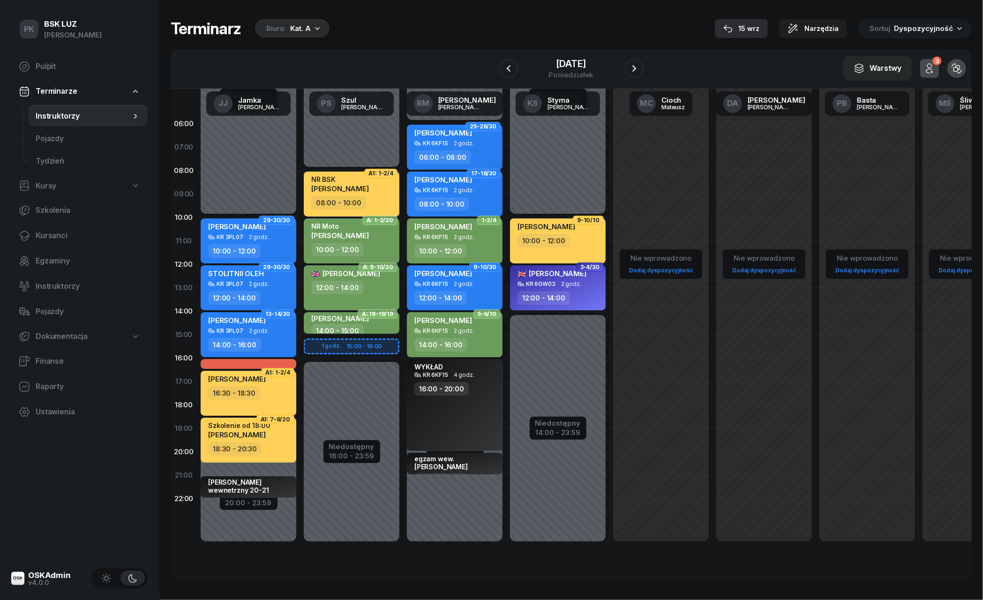
click at [756, 27] on div "15 wrz" at bounding box center [741, 28] width 36 height 11
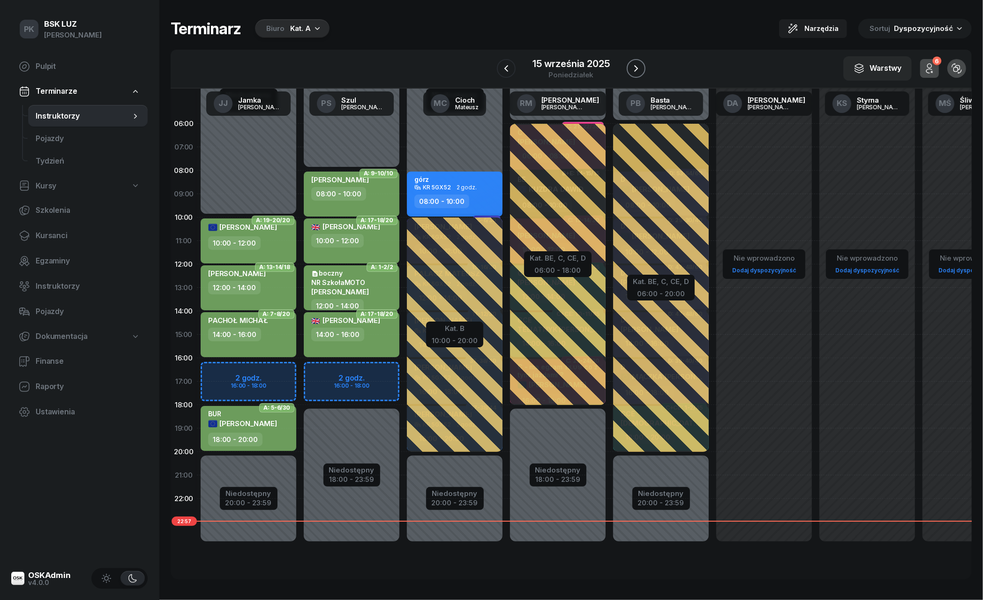
click at [635, 67] on icon "button" at bounding box center [635, 68] width 11 height 11
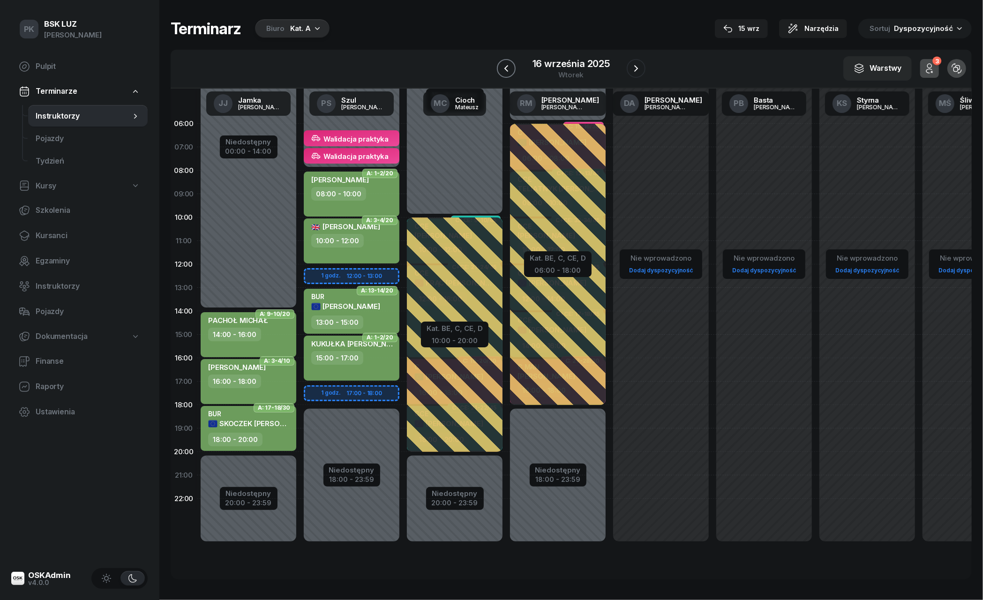
click at [509, 69] on icon "button" at bounding box center [506, 68] width 11 height 11
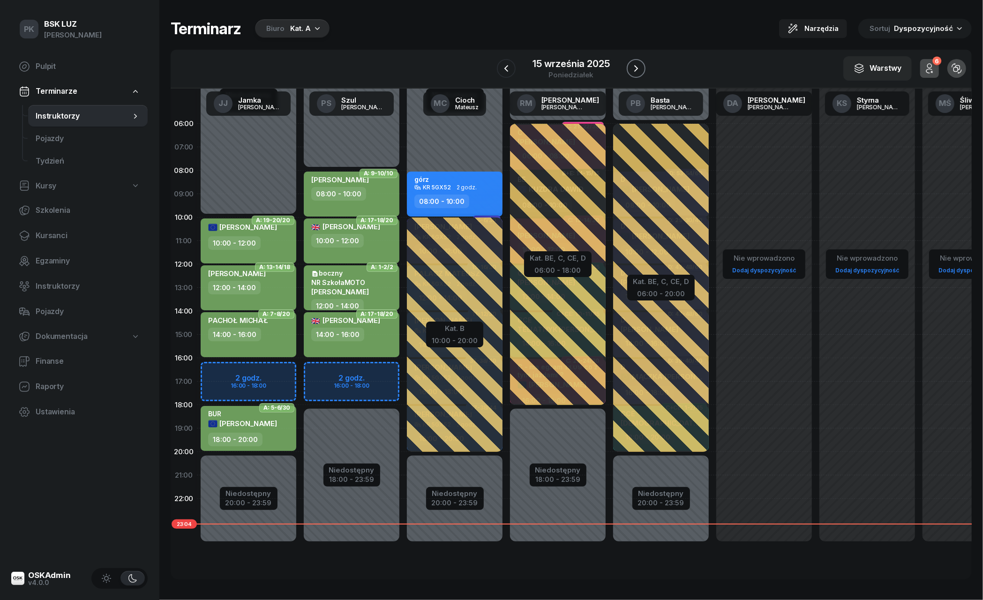
click at [634, 65] on icon "button" at bounding box center [635, 68] width 11 height 11
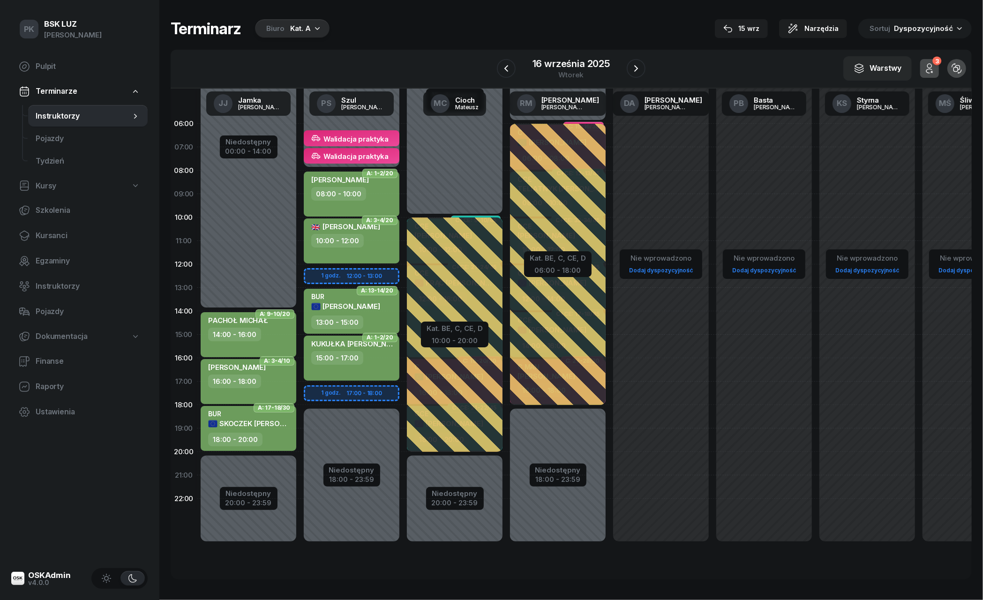
click at [289, 29] on div "Biuro Kat. A" at bounding box center [292, 28] width 75 height 19
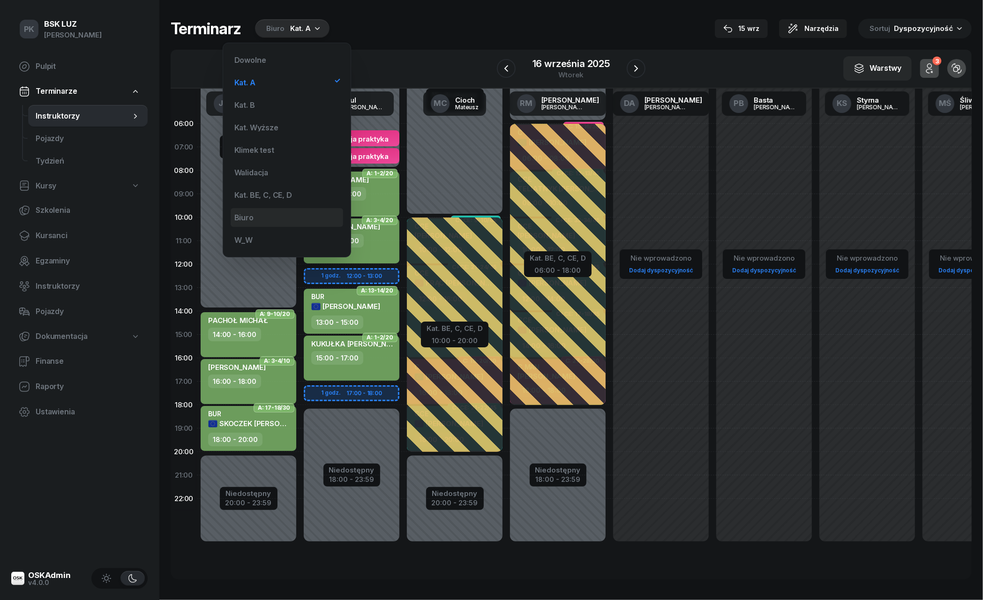
click at [253, 214] on div "Biuro" at bounding box center [287, 217] width 112 height 19
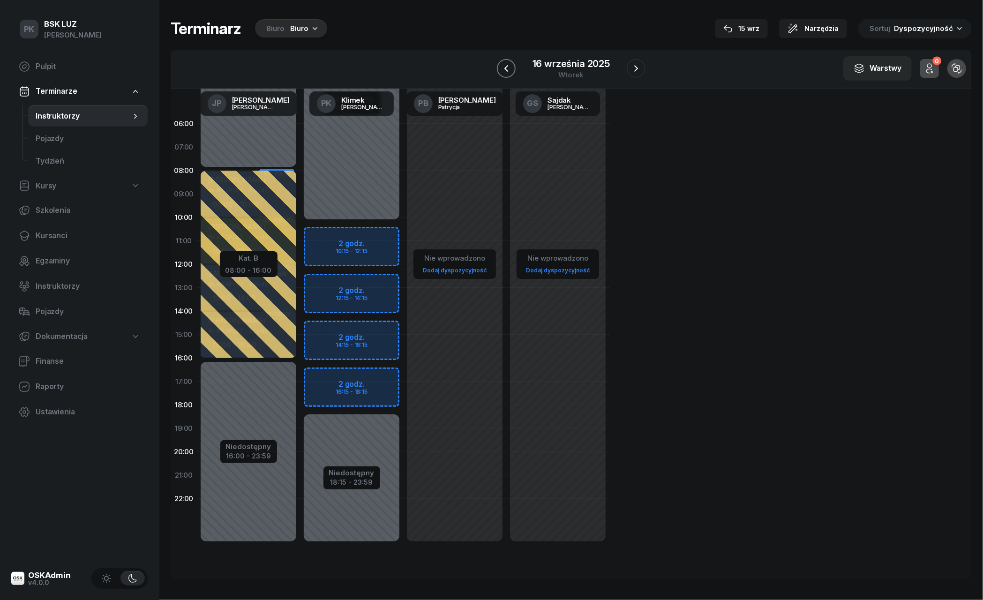
click at [505, 68] on icon "button" at bounding box center [506, 68] width 11 height 11
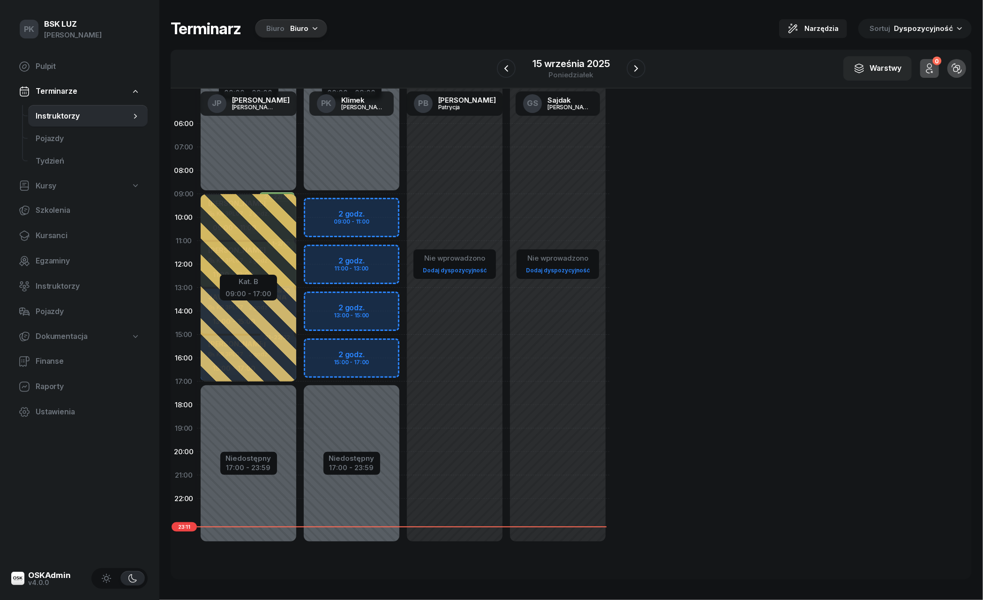
click at [377, 202] on div "Niedostępny 00:00 - 09:00 Niedostępny 17:00 - 23:59 2 godz. 09:00 - 11:00 2 god…" at bounding box center [351, 334] width 103 height 445
select select "09"
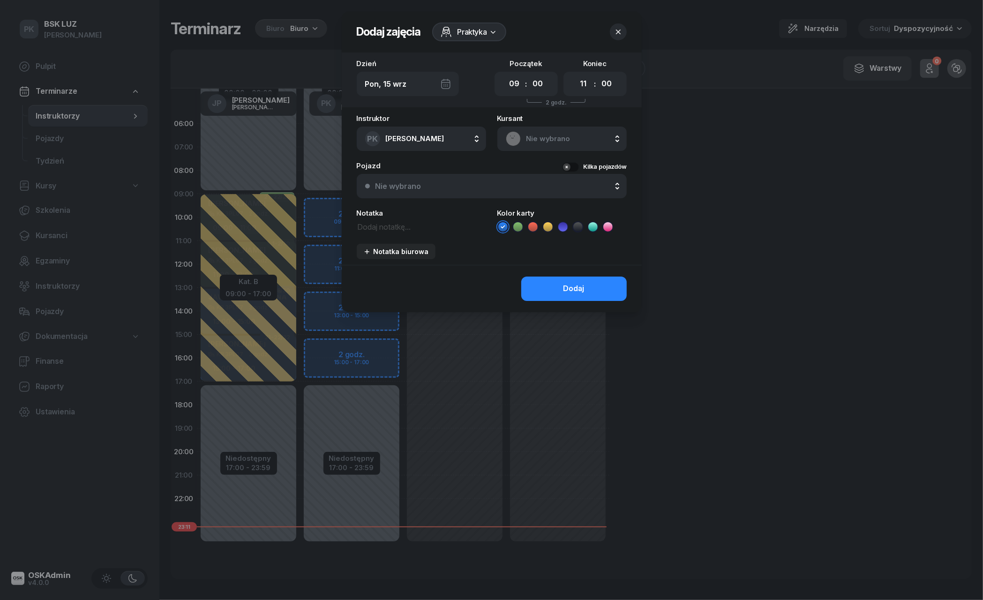
click at [481, 27] on span "Praktyka" at bounding box center [472, 31] width 30 height 11
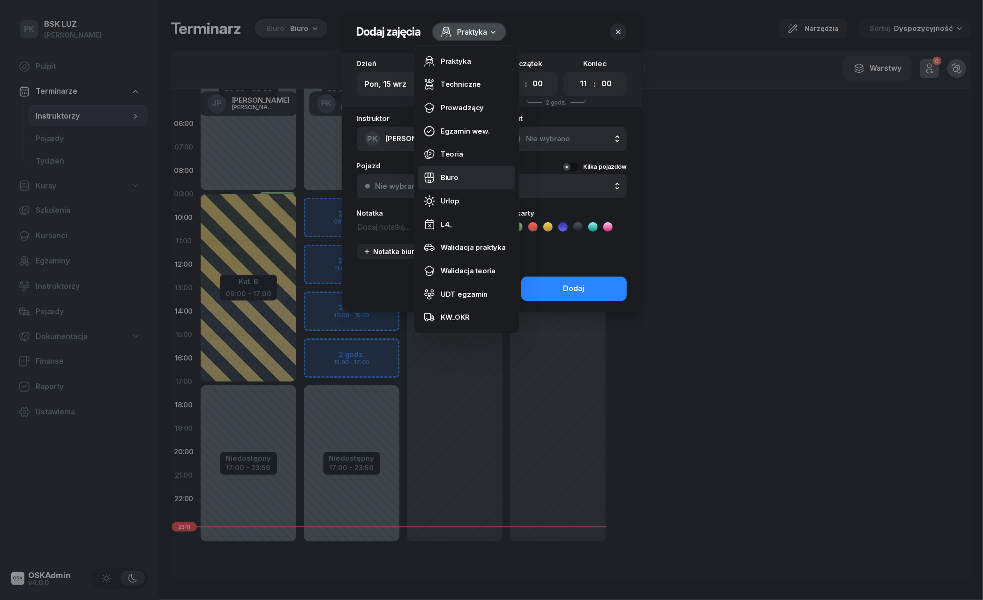
click at [454, 175] on div "Biuro" at bounding box center [450, 178] width 18 height 12
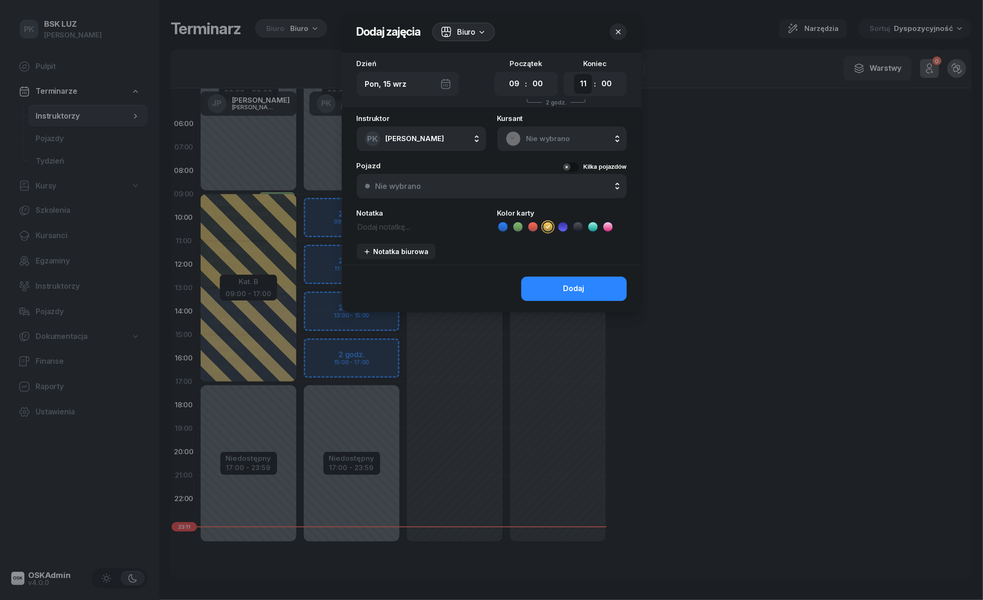
click at [582, 87] on select "00 01 02 03 04 05 06 07 08 09 10 11 12 13 14 15 16 17 18 19 20 21 22 23" at bounding box center [583, 84] width 18 height 20
select select "17"
click at [573, 298] on button "Dodaj" at bounding box center [573, 289] width 105 height 24
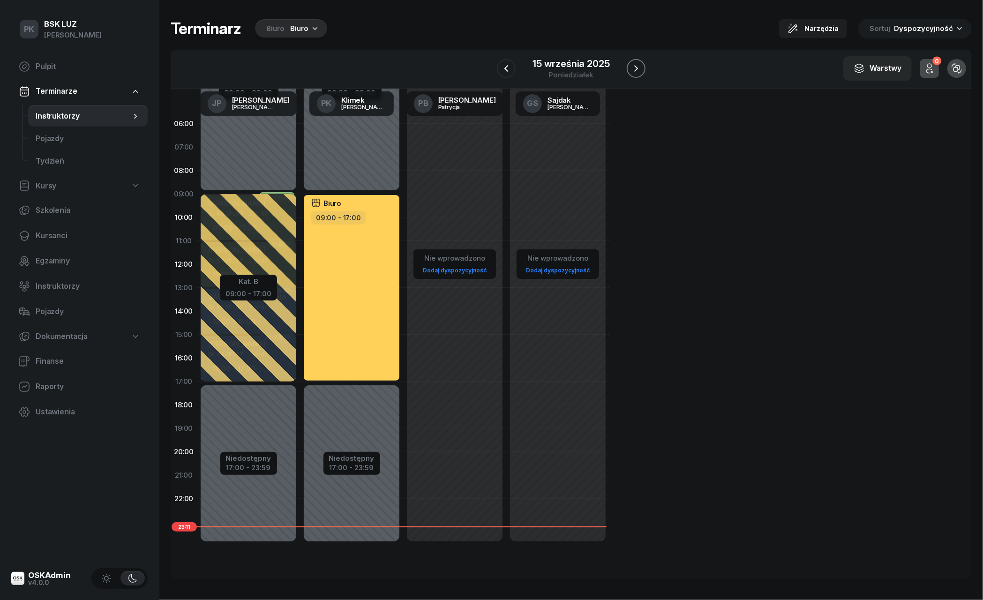
click at [636, 66] on icon "button" at bounding box center [635, 68] width 11 height 11
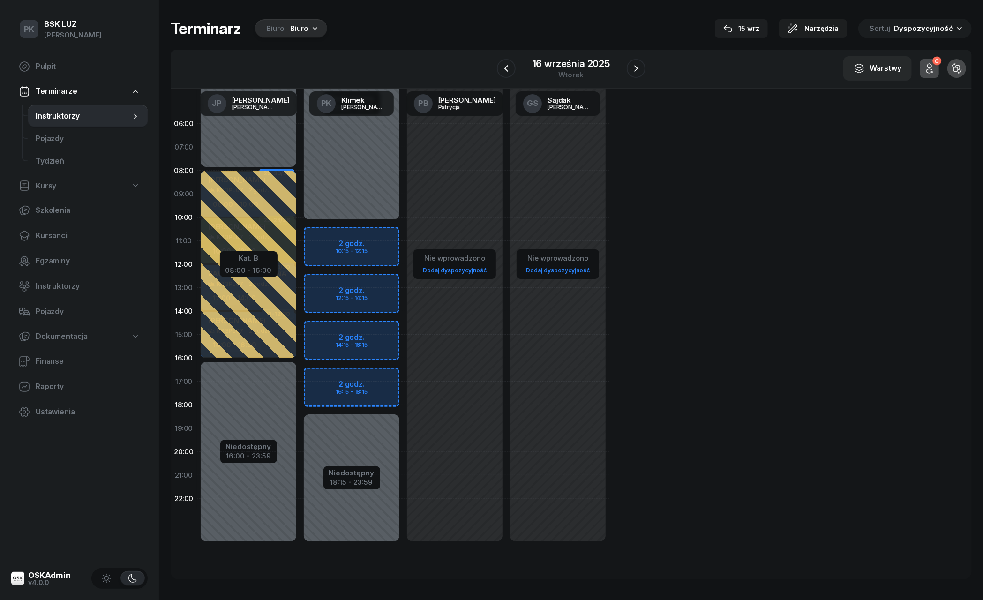
click at [297, 29] on div "Biuro" at bounding box center [299, 28] width 18 height 11
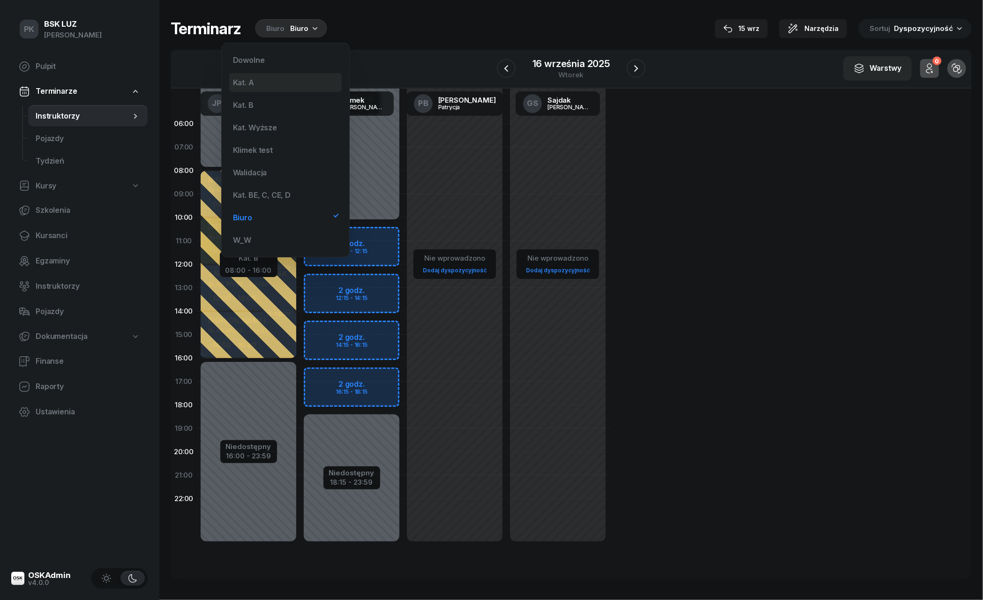
click at [264, 82] on div "Kat. A" at bounding box center [285, 82] width 112 height 19
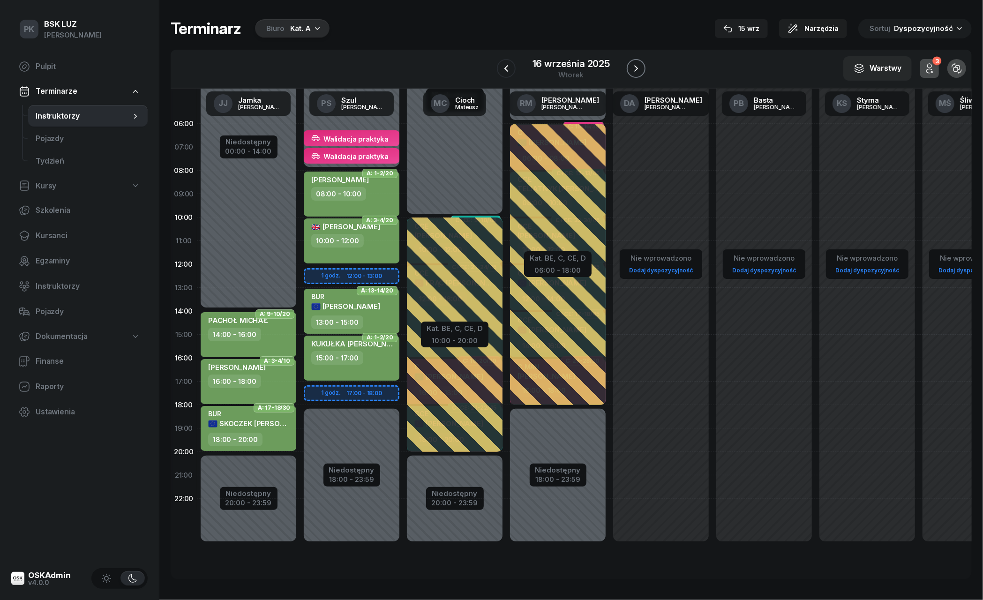
click at [636, 66] on icon "button" at bounding box center [635, 68] width 11 height 11
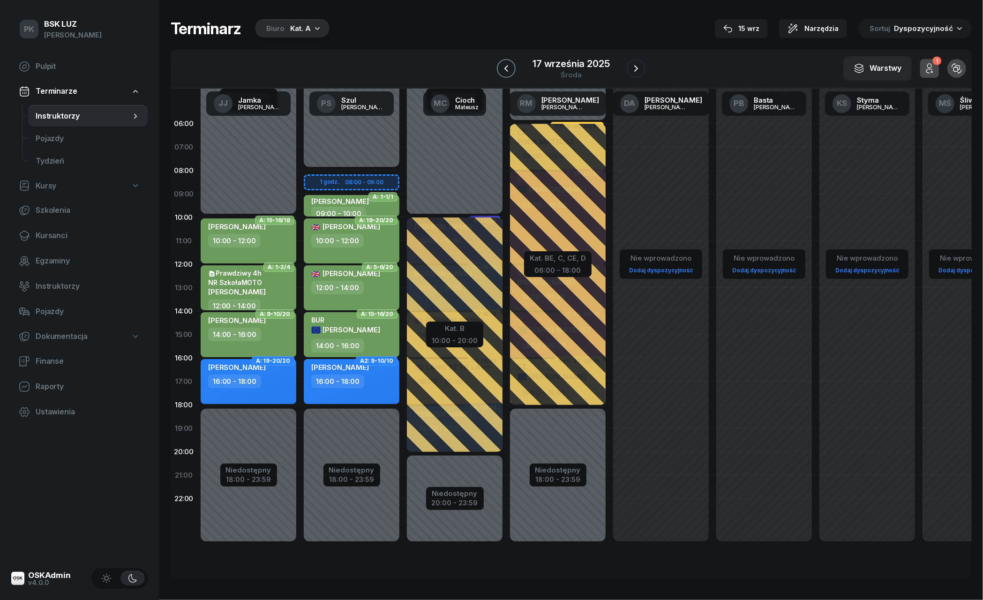
click at [505, 74] on icon "button" at bounding box center [506, 68] width 11 height 11
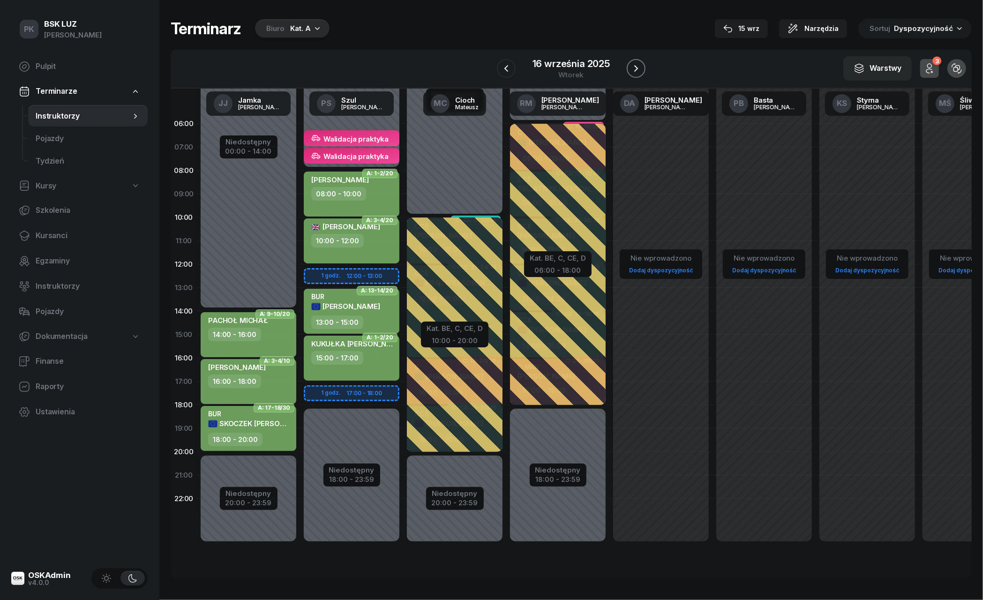
click at [633, 69] on icon "button" at bounding box center [635, 68] width 11 height 11
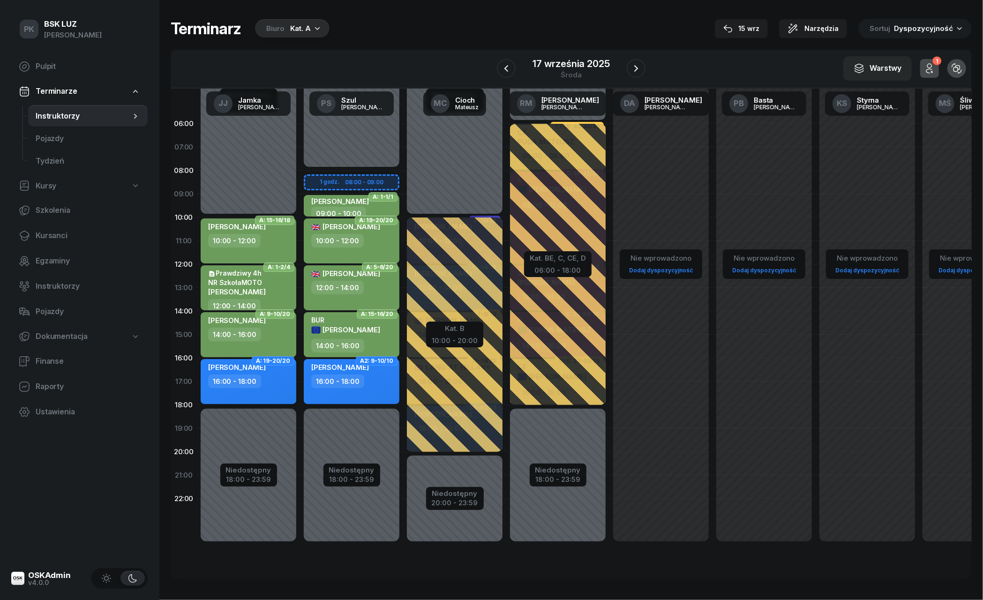
click at [273, 381] on div "16:00 - 18:00" at bounding box center [249, 381] width 82 height 14
select select "16"
select select "18"
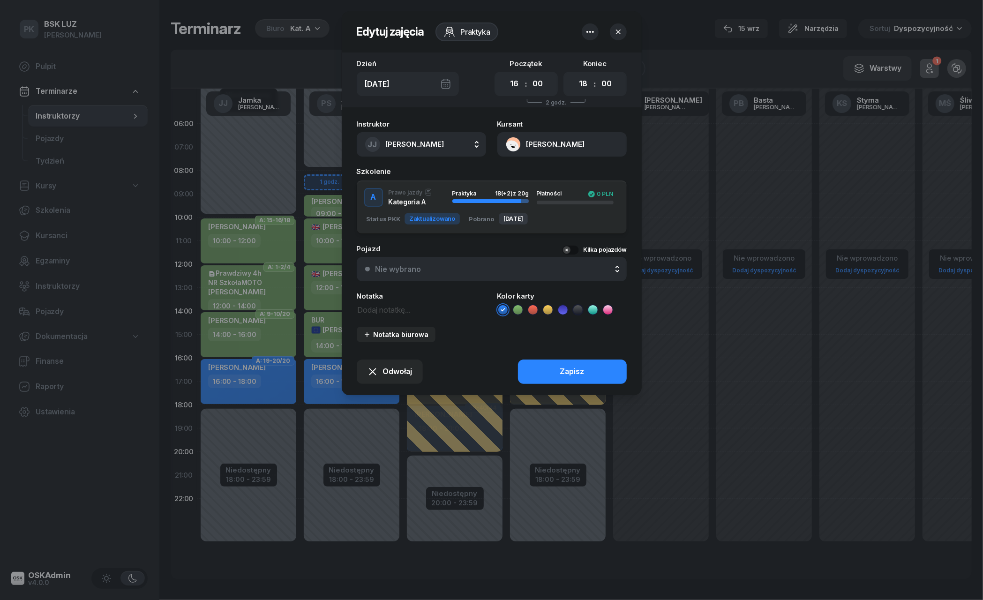
click at [518, 306] on icon at bounding box center [517, 309] width 9 height 9
click at [554, 372] on button "Zapisz" at bounding box center [572, 371] width 109 height 24
